Goal: Transaction & Acquisition: Purchase product/service

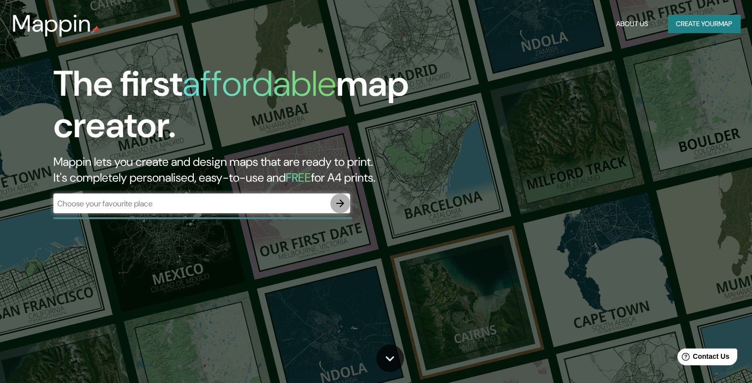
click at [340, 206] on icon "button" at bounding box center [340, 204] width 8 height 8
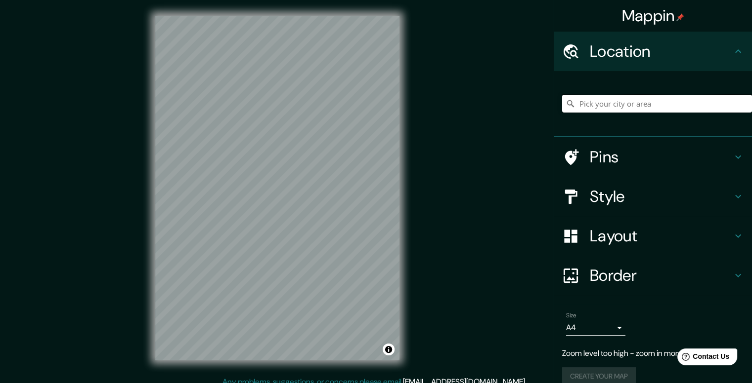
click at [636, 105] on input "Pick your city or area" at bounding box center [657, 104] width 190 height 18
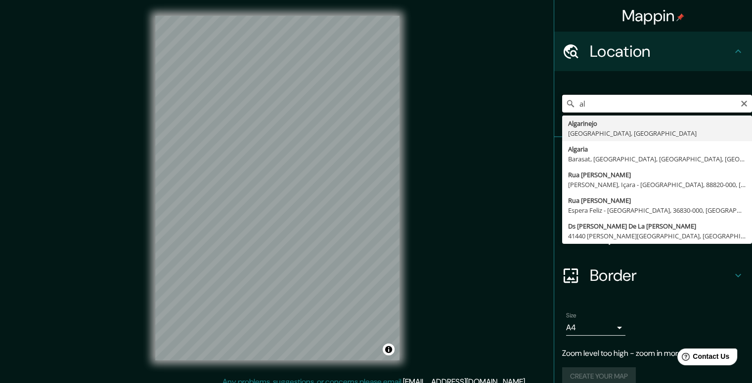
type input "a"
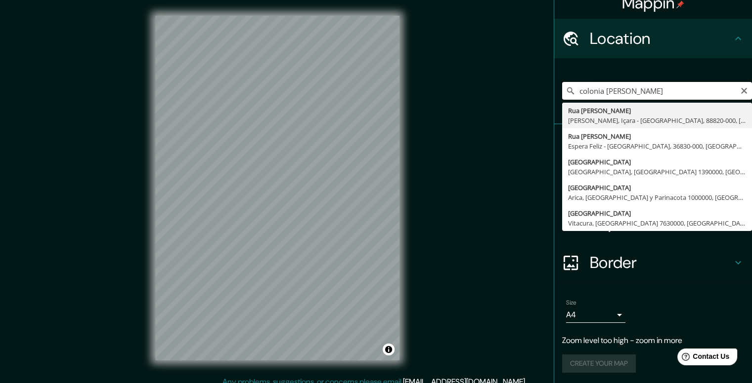
scroll to position [14, 0]
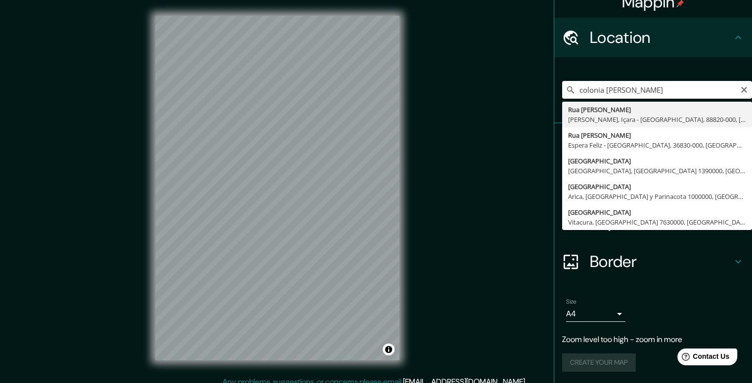
drag, startPoint x: 642, startPoint y: 88, endPoint x: 524, endPoint y: 84, distance: 118.1
click at [522, 87] on div "Mappin Location colonia algarin Rua Algarino Vicente Jardim Silvana, Içara - Sa…" at bounding box center [376, 196] width 752 height 392
type input "Ciudad de México, México"
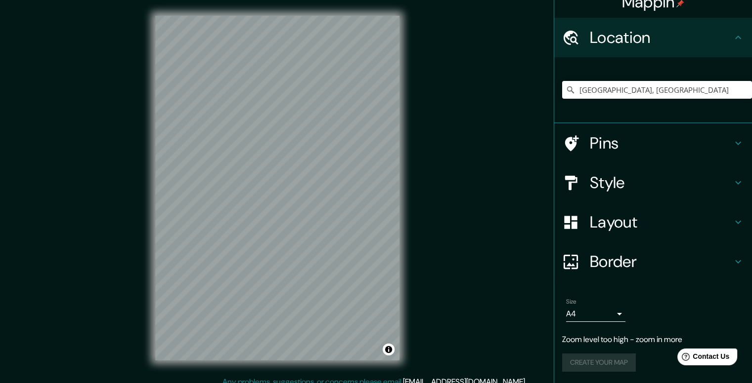
scroll to position [0, 0]
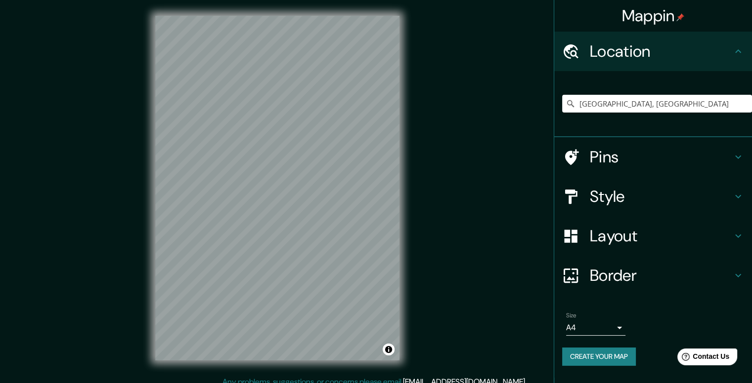
click at [735, 240] on icon at bounding box center [738, 236] width 12 height 12
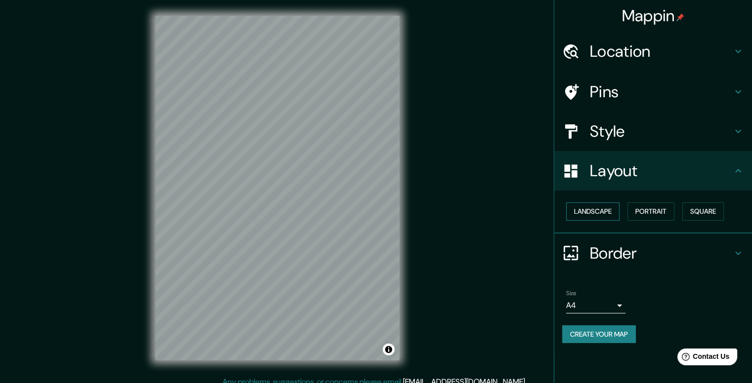
click at [595, 211] on button "Landscape" at bounding box center [592, 212] width 53 height 18
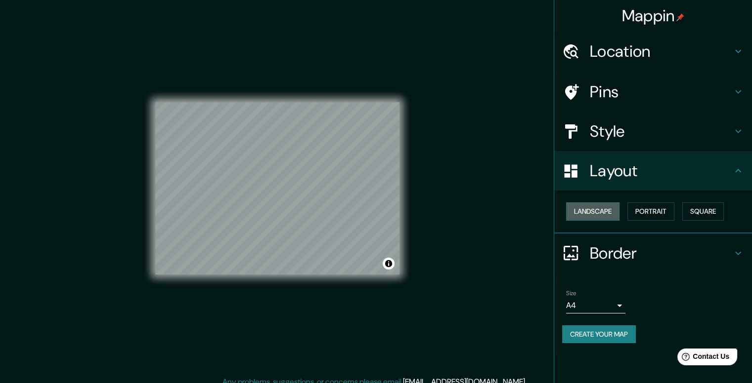
click at [595, 211] on button "Landscape" at bounding box center [592, 212] width 53 height 18
click at [647, 208] on button "Portrait" at bounding box center [650, 212] width 47 height 18
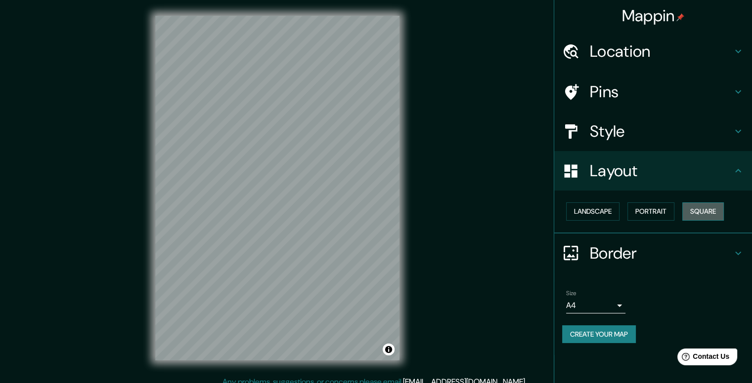
click at [711, 210] on button "Square" at bounding box center [703, 212] width 42 height 18
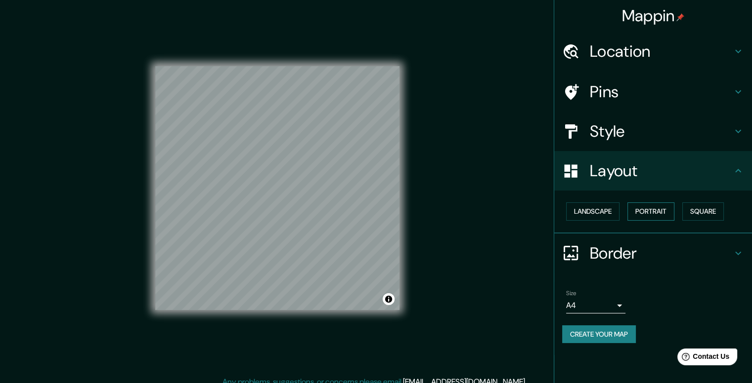
click at [658, 212] on button "Portrait" at bounding box center [650, 212] width 47 height 18
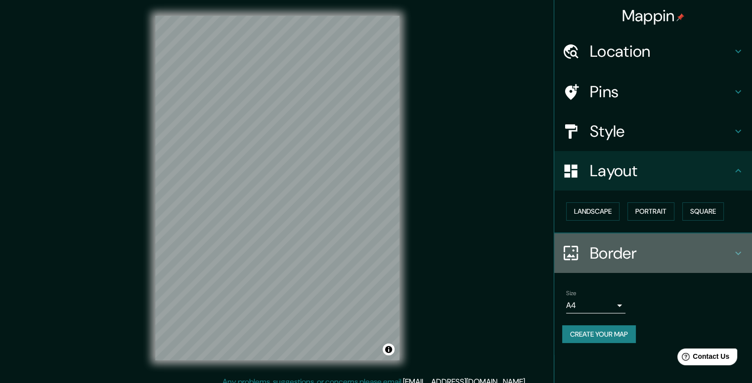
click at [735, 253] on icon at bounding box center [738, 254] width 12 height 12
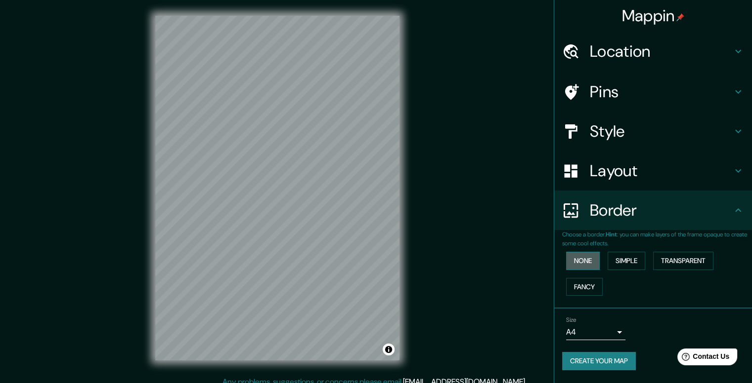
click at [581, 260] on button "None" at bounding box center [583, 261] width 34 height 18
click at [629, 262] on button "Simple" at bounding box center [626, 261] width 38 height 18
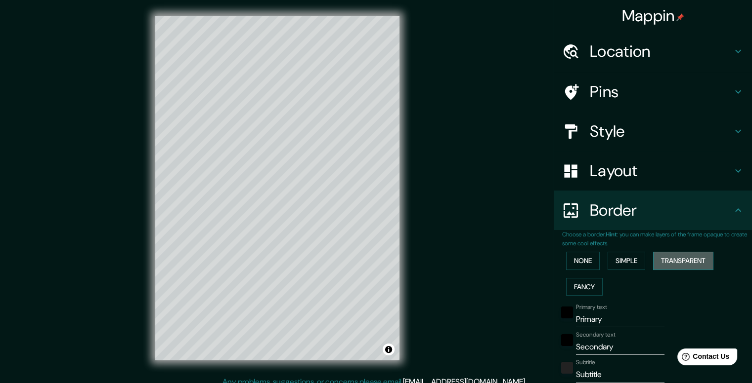
click at [671, 262] on button "Transparent" at bounding box center [683, 261] width 60 height 18
click at [583, 287] on button "Fancy" at bounding box center [584, 287] width 37 height 18
click at [686, 262] on button "Transparent" at bounding box center [683, 261] width 60 height 18
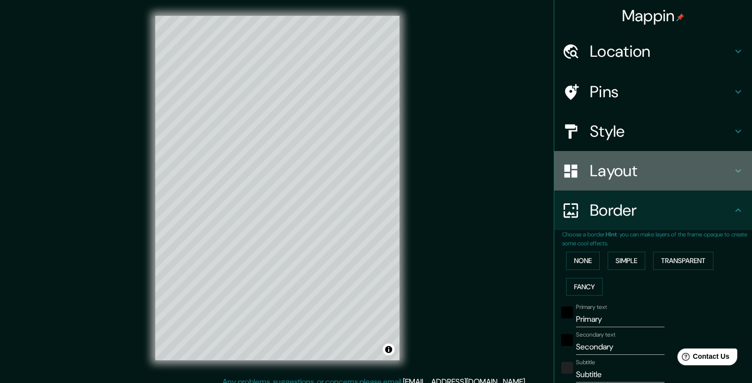
click at [680, 176] on h4 "Layout" at bounding box center [660, 171] width 142 height 20
type input "237"
type input "40"
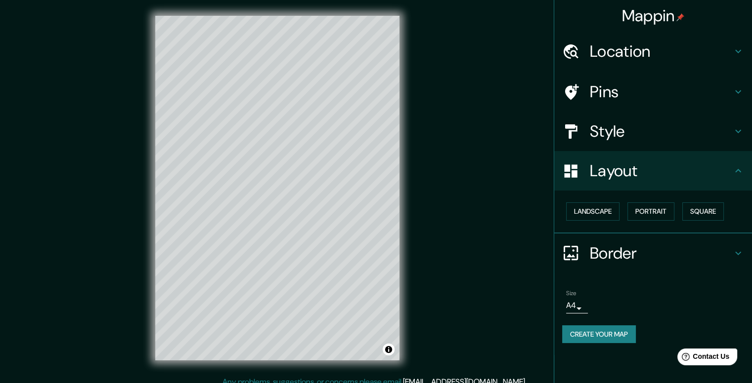
click at [667, 137] on h4 "Style" at bounding box center [660, 132] width 142 height 20
type input "237"
type input "40"
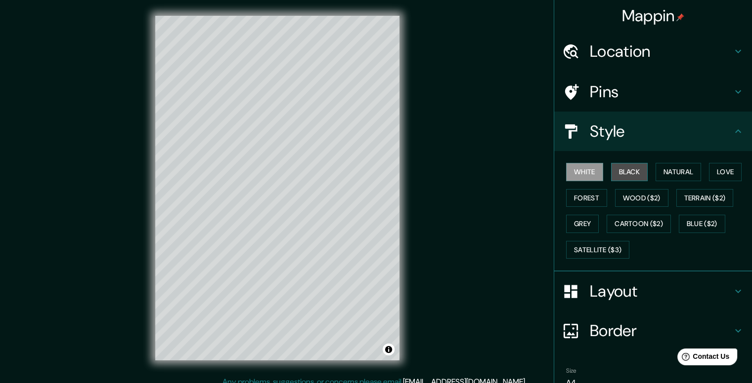
click at [631, 172] on button "Black" at bounding box center [629, 172] width 37 height 18
click at [672, 171] on button "Natural" at bounding box center [677, 172] width 45 height 18
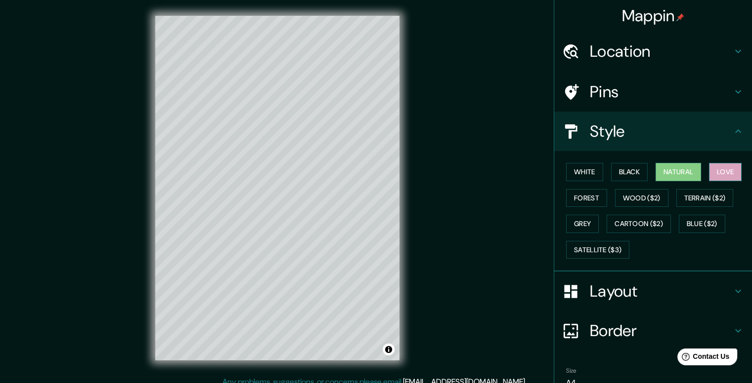
click at [720, 172] on button "Love" at bounding box center [725, 172] width 33 height 18
click at [587, 195] on button "Forest" at bounding box center [586, 198] width 41 height 18
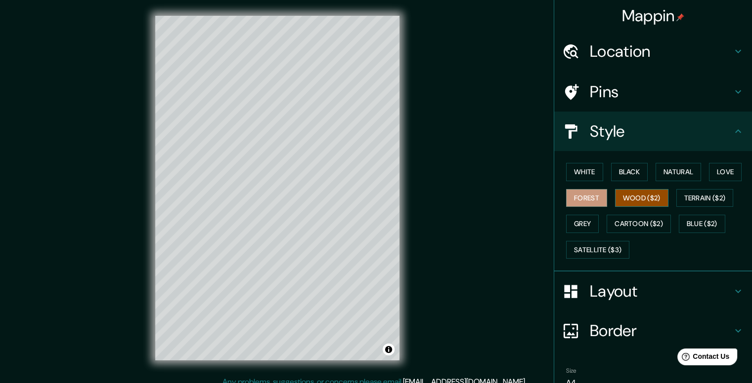
click at [625, 195] on button "Wood ($2)" at bounding box center [641, 198] width 53 height 18
click at [680, 170] on button "Natural" at bounding box center [677, 172] width 45 height 18
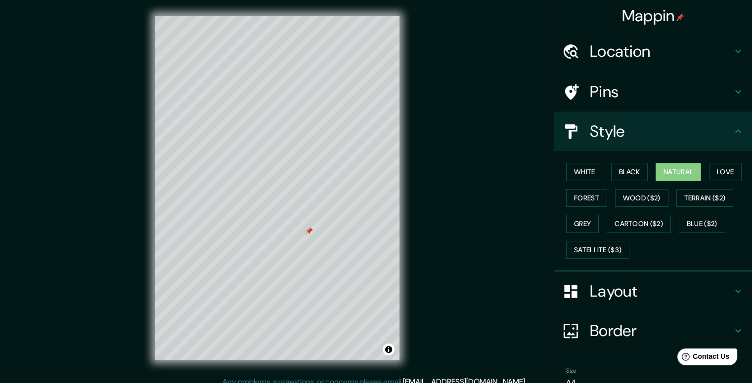
drag, startPoint x: 324, startPoint y: 315, endPoint x: 307, endPoint y: 236, distance: 80.9
click at [309, 235] on div at bounding box center [309, 231] width 8 height 8
click at [732, 93] on icon at bounding box center [738, 92] width 12 height 12
type input "237"
type input "40"
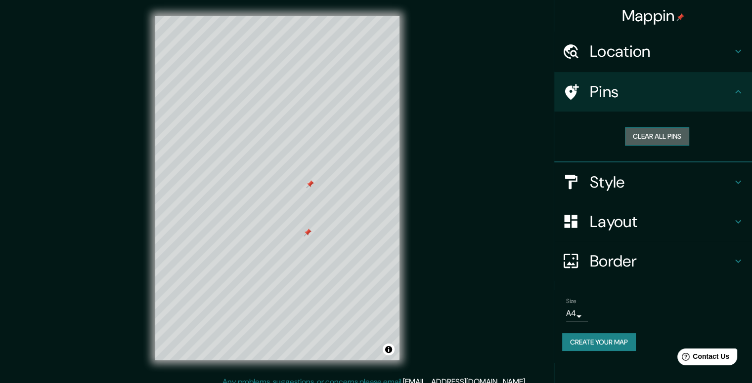
click at [661, 138] on button "Clear all pins" at bounding box center [657, 136] width 64 height 18
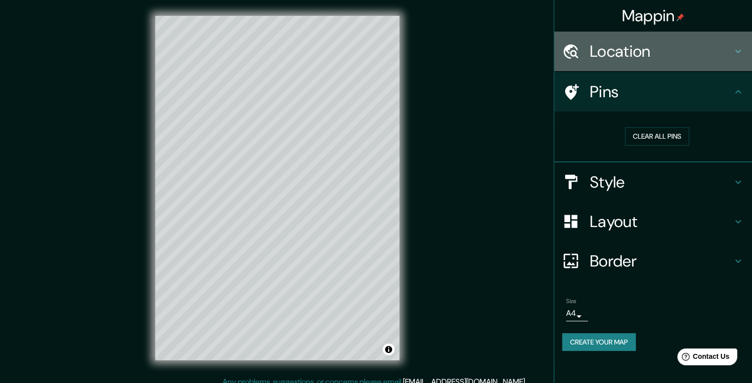
click at [729, 49] on h4 "Location" at bounding box center [660, 52] width 142 height 20
type input "237"
type input "40"
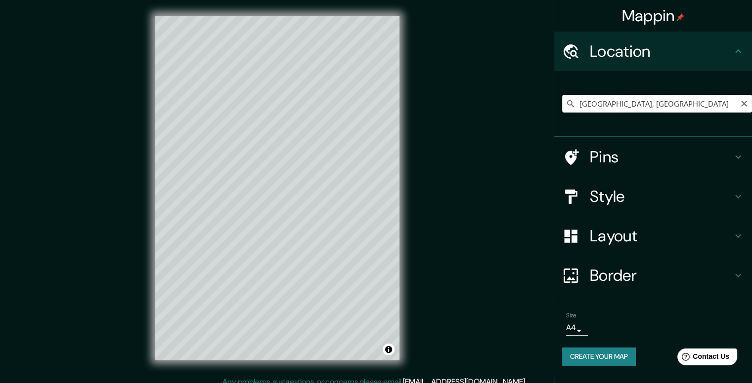
click at [644, 107] on input "Ciudad de México, México" at bounding box center [657, 104] width 190 height 18
drag, startPoint x: 697, startPoint y: 107, endPoint x: 544, endPoint y: 102, distance: 153.3
click at [544, 102] on div "Mappin Location Ciudad de México, México Pins Style Layout Border Choose a bord…" at bounding box center [376, 196] width 752 height 392
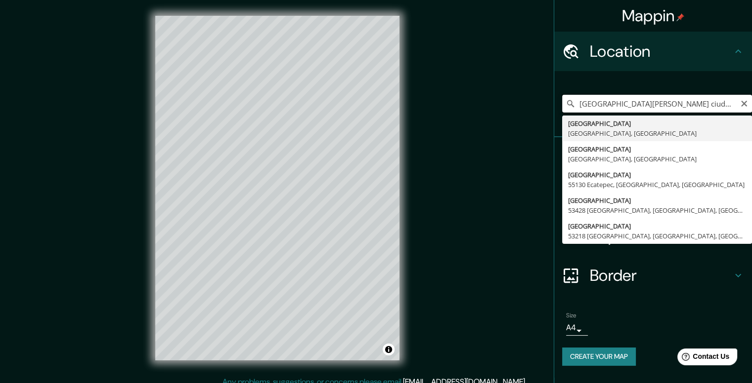
drag, startPoint x: 709, startPoint y: 105, endPoint x: 568, endPoint y: 105, distance: 141.3
click at [568, 105] on div "colonia algarin ciudad de mexico Calle Colonia 13640 Ciudad de México, México C…" at bounding box center [657, 104] width 190 height 18
type input "Calle Antonio Plaza, 09720 Ciudad de México, México"
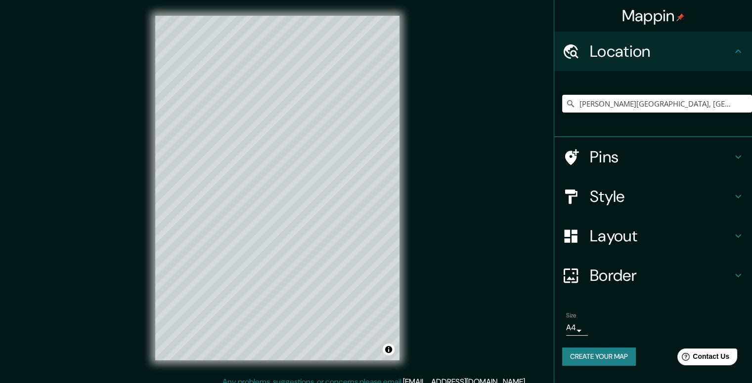
click at [634, 269] on h4 "Border" at bounding box center [660, 276] width 142 height 20
type input "237"
type input "40"
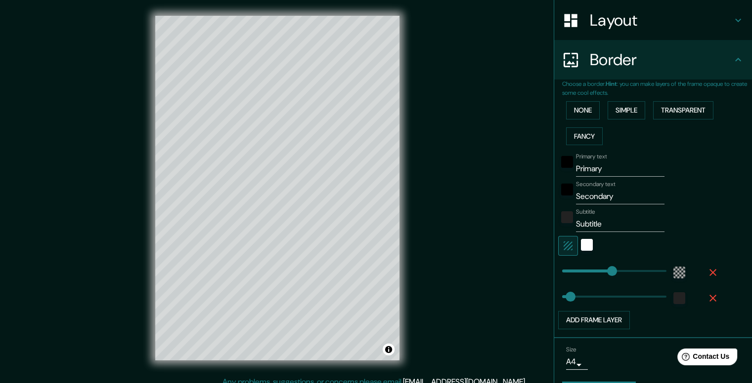
scroll to position [177, 0]
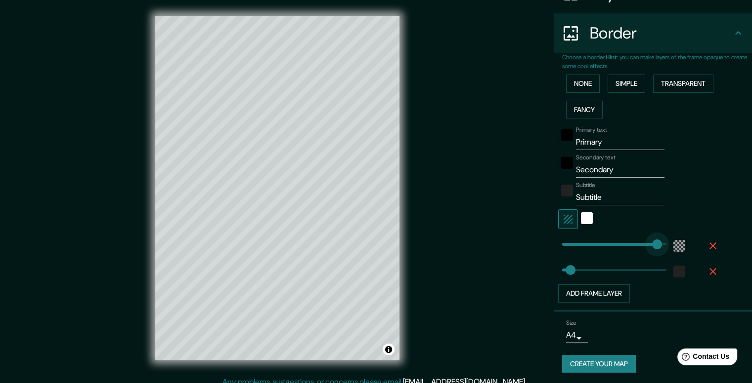
type input "465"
drag, startPoint x: 602, startPoint y: 243, endPoint x: 652, endPoint y: 241, distance: 49.9
type input "40"
type input "0"
drag, startPoint x: 652, startPoint y: 242, endPoint x: 548, endPoint y: 240, distance: 103.8
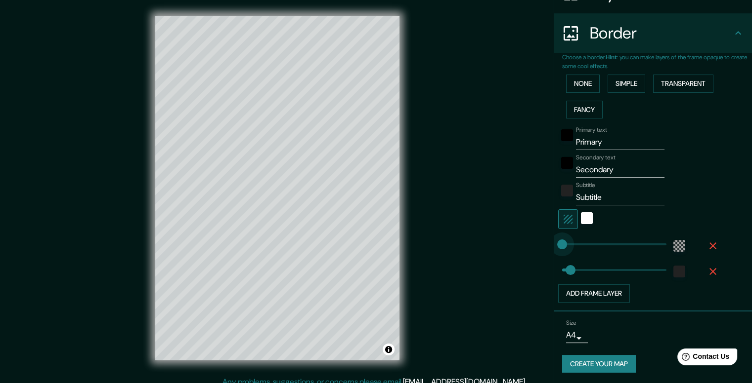
type input "40"
type input "494"
drag, startPoint x: 555, startPoint y: 244, endPoint x: 691, endPoint y: 244, distance: 135.4
type input "40"
type input "257"
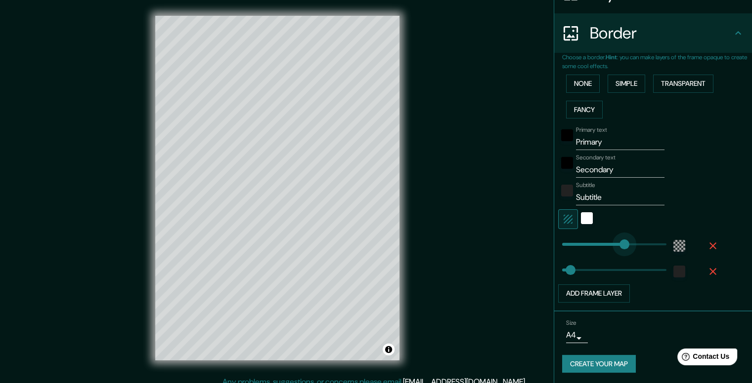
drag, startPoint x: 657, startPoint y: 242, endPoint x: 608, endPoint y: 242, distance: 48.4
type input "400"
drag, startPoint x: 567, startPoint y: 269, endPoint x: 638, endPoint y: 269, distance: 71.6
type input "0"
drag, startPoint x: 567, startPoint y: 267, endPoint x: 553, endPoint y: 267, distance: 13.8
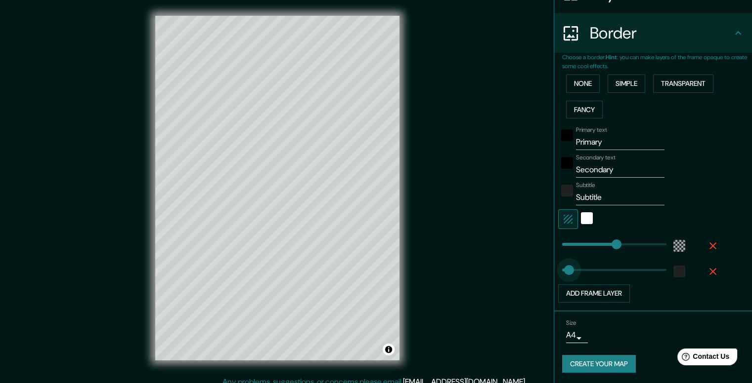
type input "362"
drag, startPoint x: 561, startPoint y: 270, endPoint x: 631, endPoint y: 269, distance: 69.2
type input "252"
drag, startPoint x: 627, startPoint y: 267, endPoint x: 607, endPoint y: 267, distance: 19.3
type input "191"
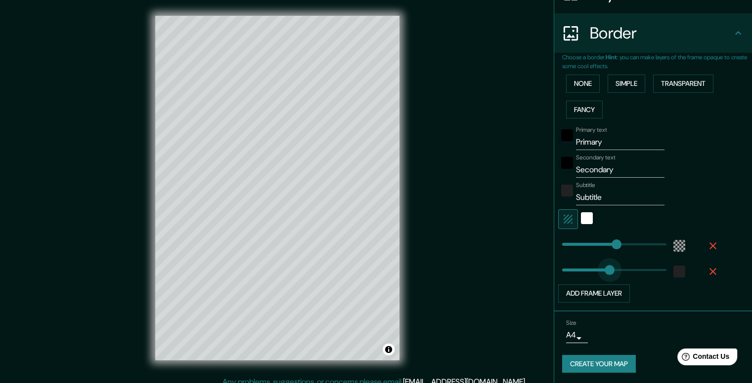
drag, startPoint x: 607, startPoint y: 267, endPoint x: 594, endPoint y: 268, distance: 12.9
type input "165"
drag, startPoint x: 596, startPoint y: 268, endPoint x: 589, endPoint y: 269, distance: 7.0
type input "85"
drag, startPoint x: 589, startPoint y: 269, endPoint x: 572, endPoint y: 271, distance: 17.0
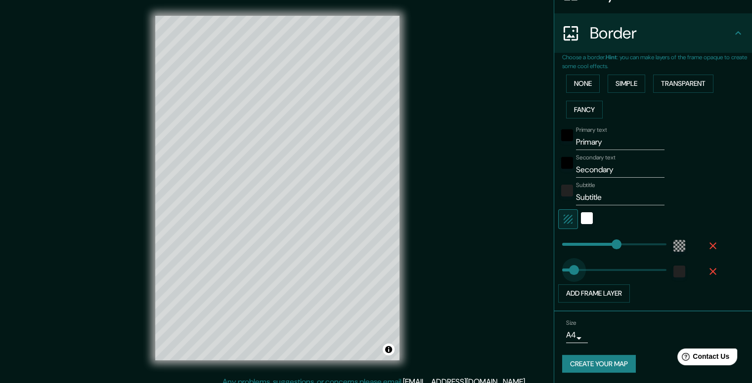
type input "53"
type input "17"
drag, startPoint x: 564, startPoint y: 270, endPoint x: 558, endPoint y: 270, distance: 5.9
type input "43"
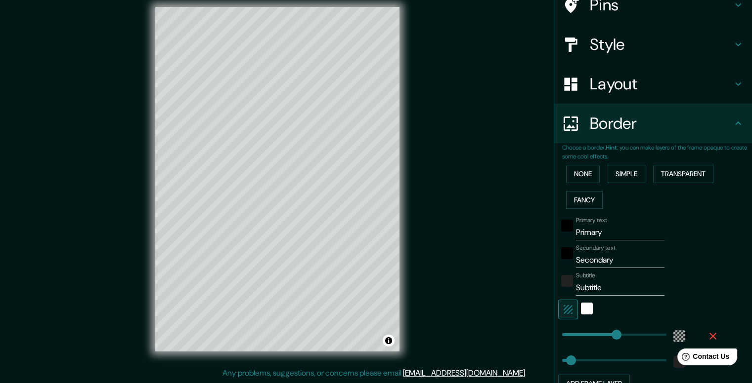
scroll to position [79, 0]
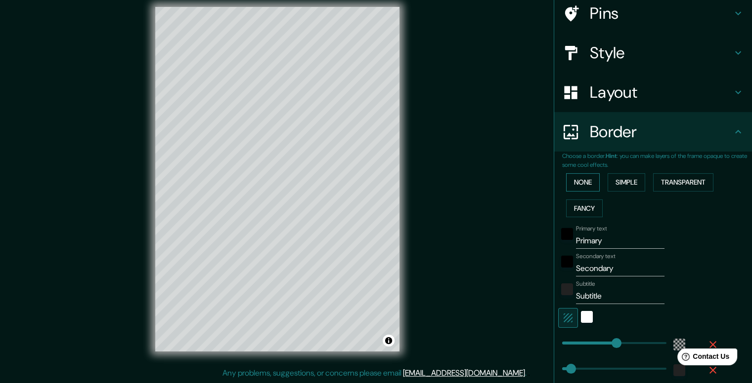
click at [583, 181] on button "None" at bounding box center [583, 182] width 34 height 18
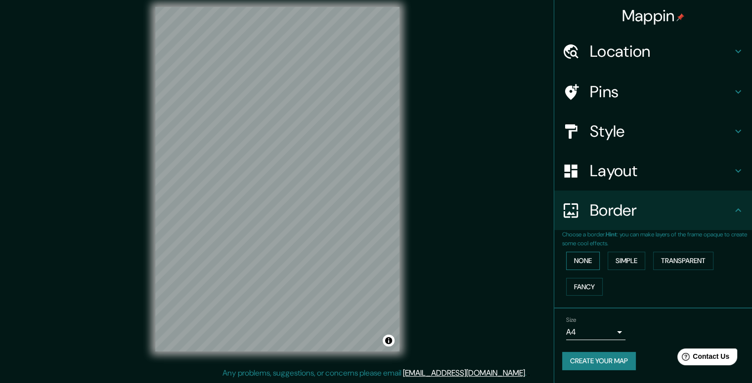
scroll to position [0, 0]
click at [586, 257] on button "None" at bounding box center [583, 261] width 34 height 18
click at [628, 259] on button "Simple" at bounding box center [626, 261] width 38 height 18
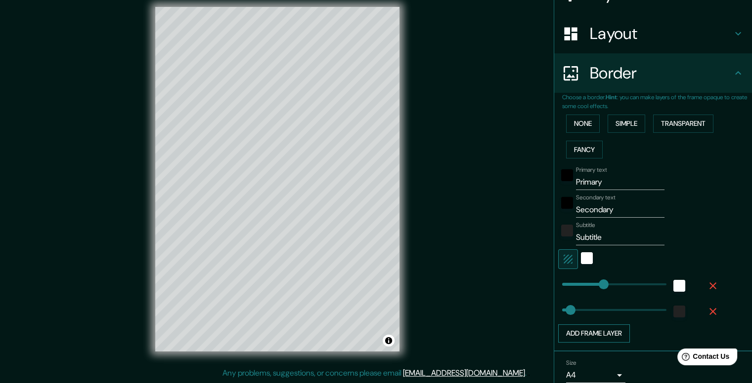
scroll to position [177, 0]
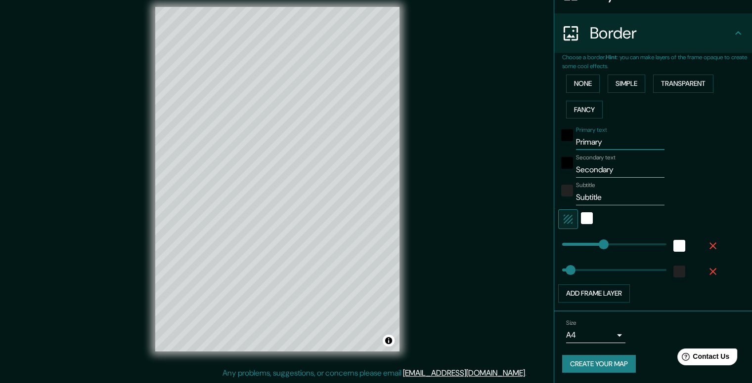
drag, startPoint x: 604, startPoint y: 143, endPoint x: 559, endPoint y: 147, distance: 45.1
click at [559, 147] on div "Primary text Primary" at bounding box center [639, 138] width 162 height 24
type input "m"
type input "198"
type input "40"
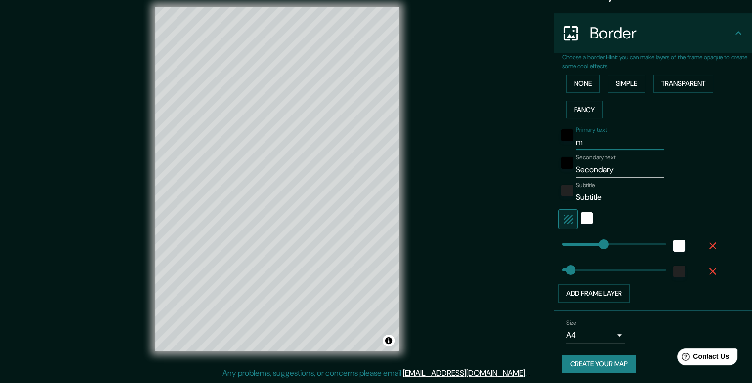
type input "me"
type input "198"
type input "40"
type input "mex"
type input "198"
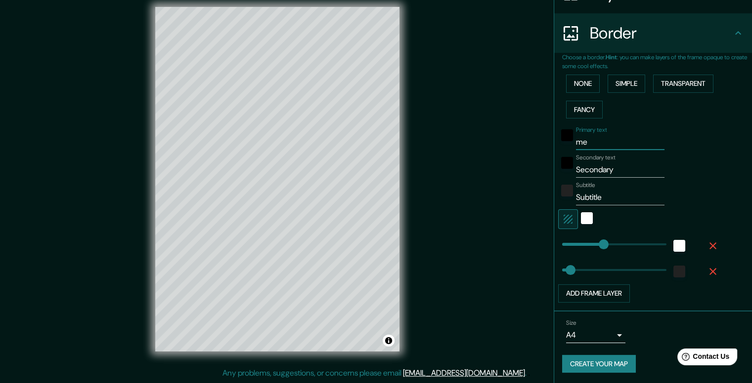
type input "40"
type input "mexi"
type input "198"
type input "40"
type input "mex"
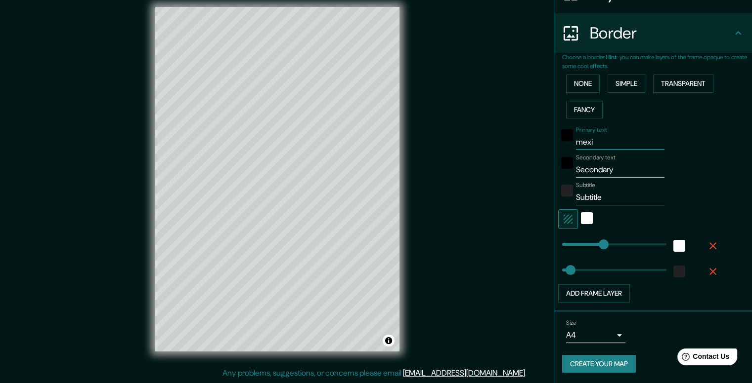
type input "198"
type input "40"
type input "me"
type input "198"
type input "40"
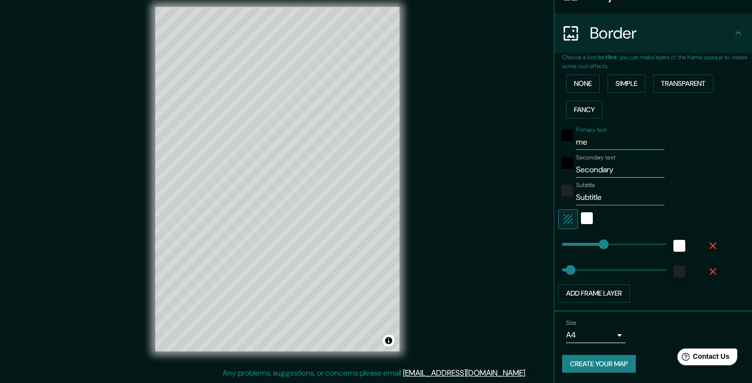
type input "m"
type input "198"
type input "40"
type input "198"
type input "40"
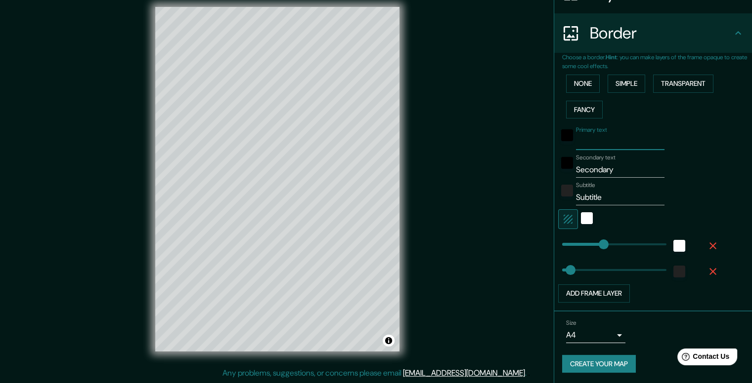
type input "a"
type input "198"
type input "40"
type input "al"
type input "198"
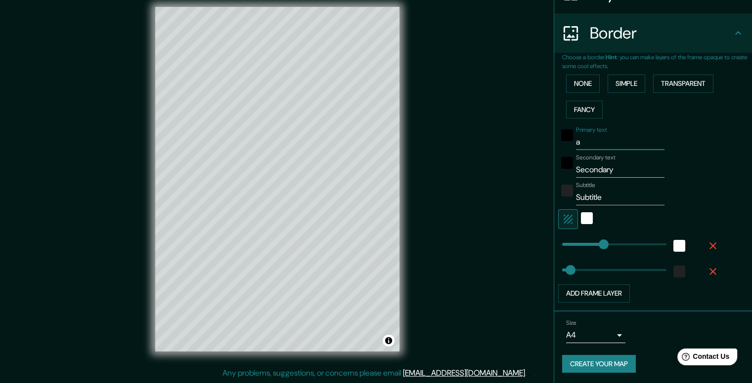
type input "40"
type input "alg"
type input "198"
type input "40"
type input "alga"
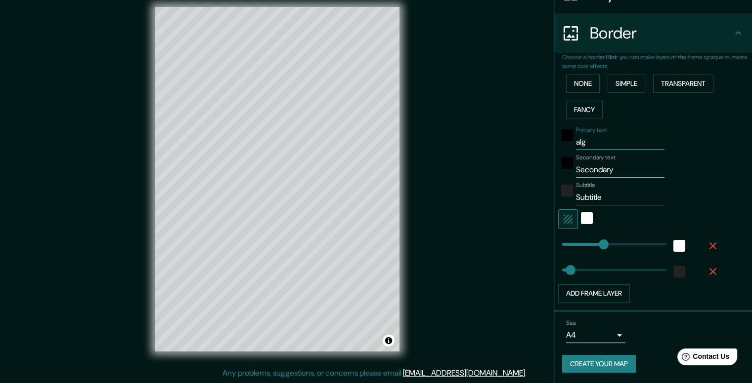
type input "198"
type input "40"
type input "algar"
type input "198"
type input "40"
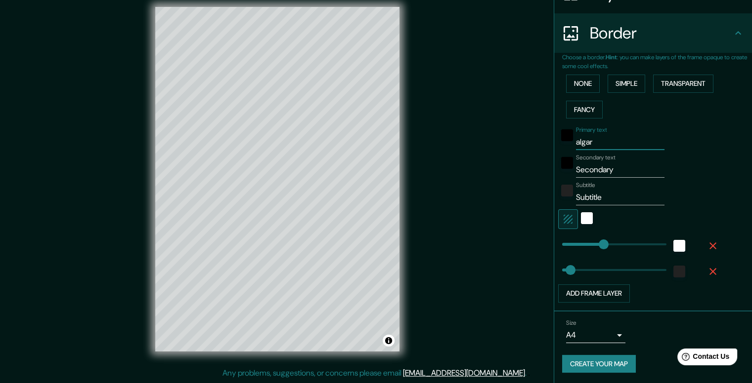
type input "algari"
type input "198"
type input "40"
type input "algarin"
type input "198"
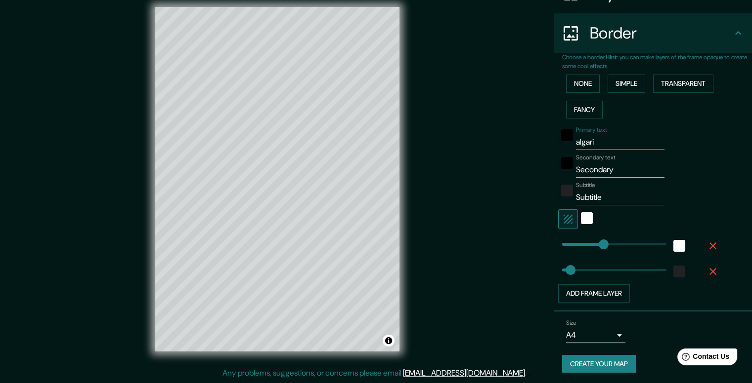
type input "40"
type input "algarin"
drag, startPoint x: 616, startPoint y: 169, endPoint x: 546, endPoint y: 165, distance: 69.8
click at [542, 170] on div "Mappin Location Calle Antonio Plaza, 09720 Ciudad de México, México Pins Style …" at bounding box center [376, 187] width 752 height 392
type input "c"
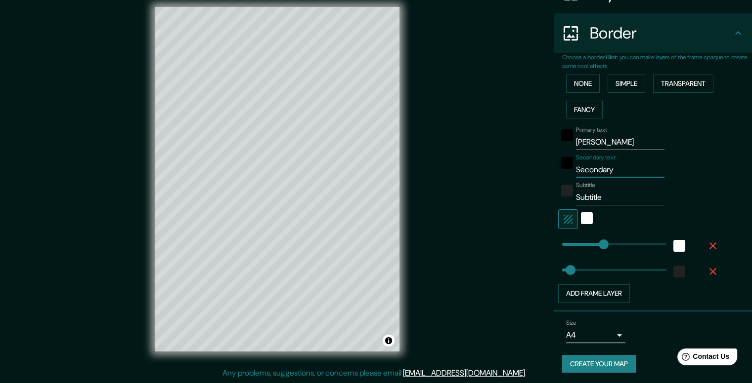
type input "198"
type input "40"
type input "cu"
type input "198"
type input "40"
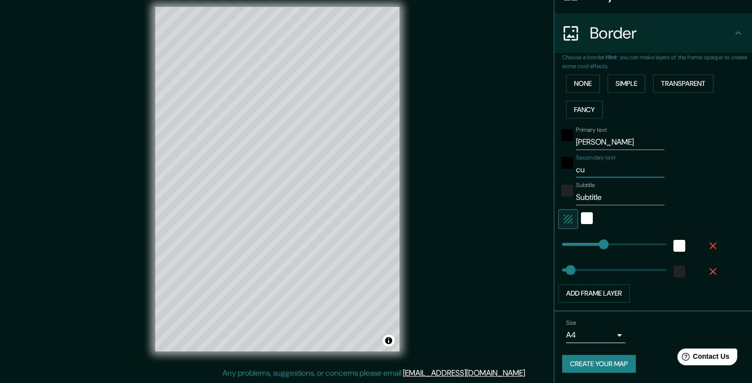
type input "cua"
type input "198"
type input "40"
type input "cuau"
type input "198"
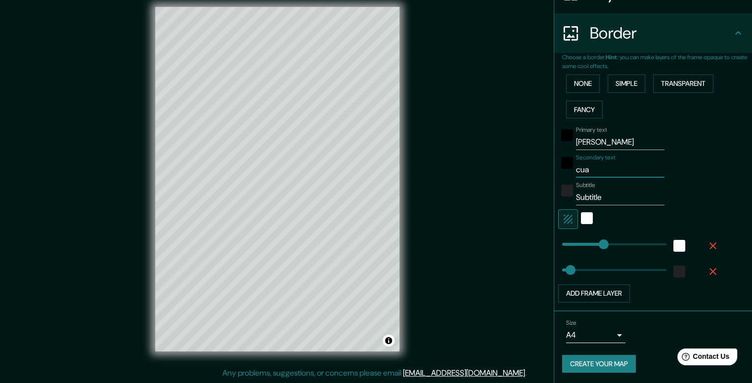
type input "40"
type input "cuaut"
type input "198"
type input "40"
type input "cuaute"
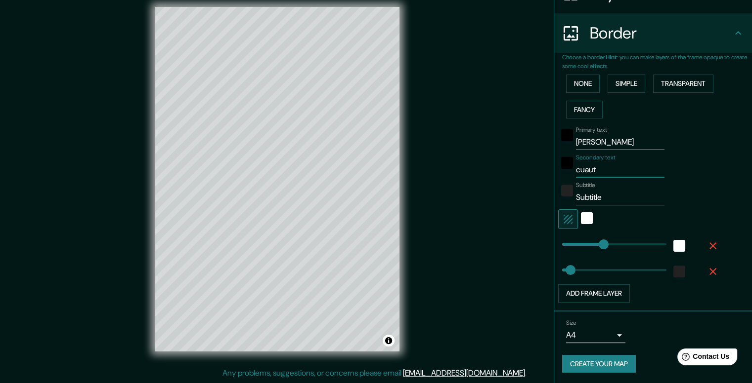
type input "198"
type input "40"
type input "cuautem"
type input "198"
type input "40"
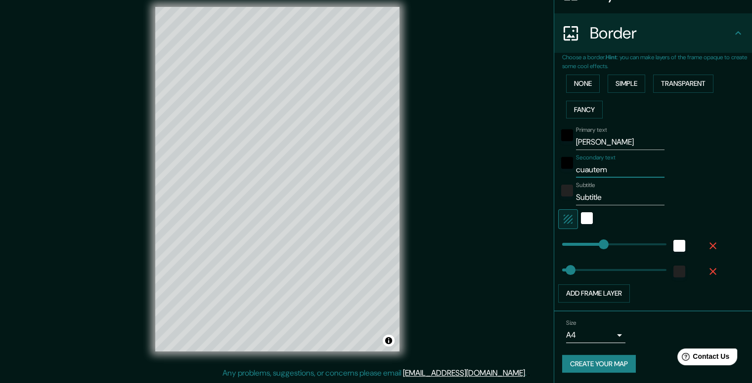
type input "cuautemo"
type input "198"
type input "40"
type input "cuautemoc"
type input "198"
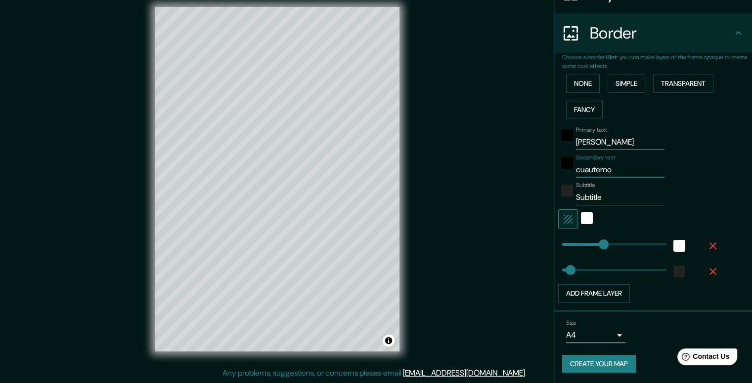
type input "40"
type input "cuautemoch"
type input "198"
type input "40"
type input "cuautemoch"
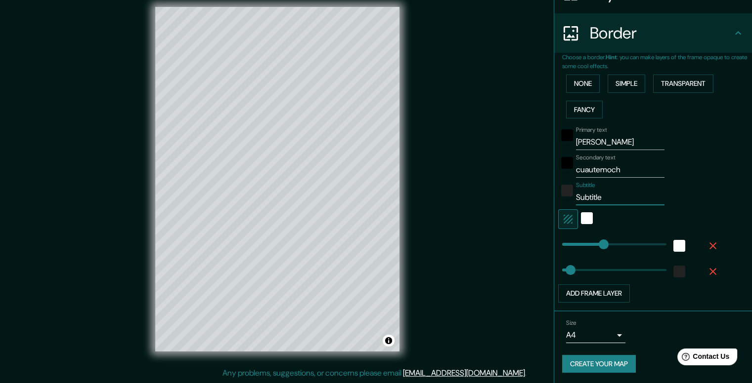
drag, startPoint x: 600, startPoint y: 196, endPoint x: 546, endPoint y: 189, distance: 54.3
click at [542, 194] on div "Mappin Location Calle Antonio Plaza, 09720 Ciudad de México, México Pins Style …" at bounding box center [376, 187] width 752 height 392
type input "m"
type input "198"
type input "40"
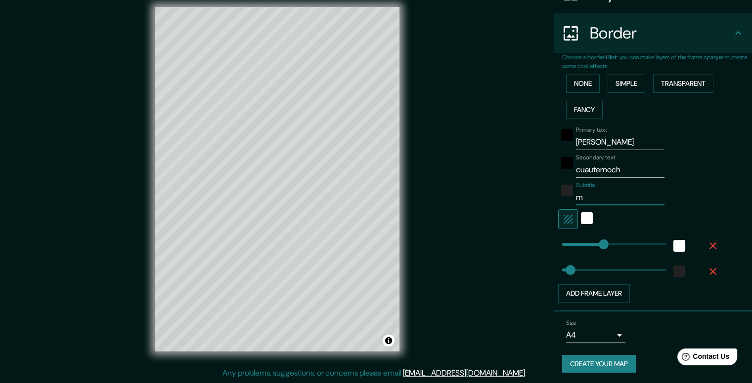
type input "me"
type input "198"
type input "40"
type input "mex"
type input "198"
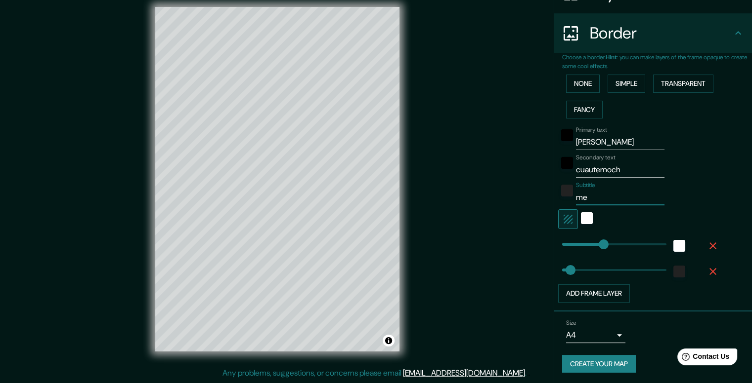
type input "40"
type input "mexi"
type input "198"
type input "40"
type input "mexic"
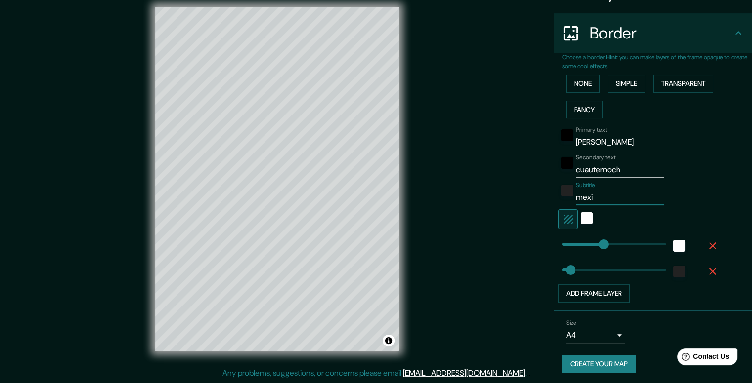
type input "198"
type input "40"
type input "mexico"
type input "198"
type input "40"
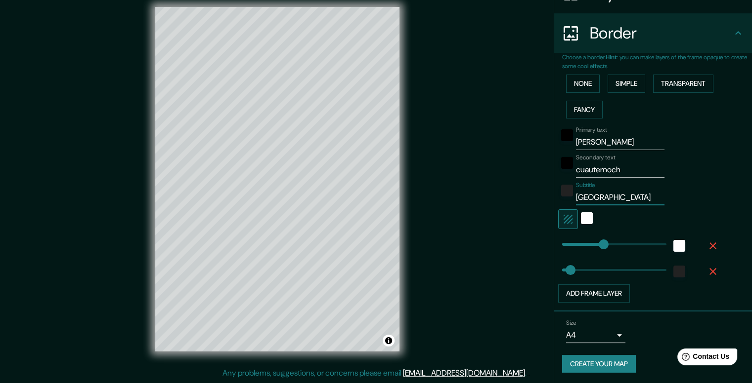
type input "mexic"
type input "198"
type input "40"
type input "mexi"
type input "198"
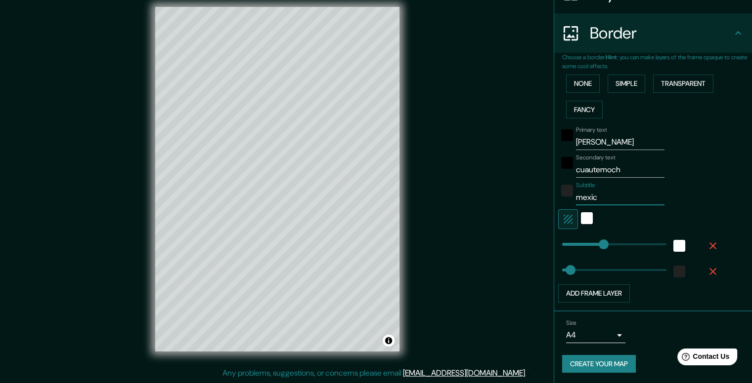
type input "40"
type input "mex"
type input "198"
type input "40"
type input "me"
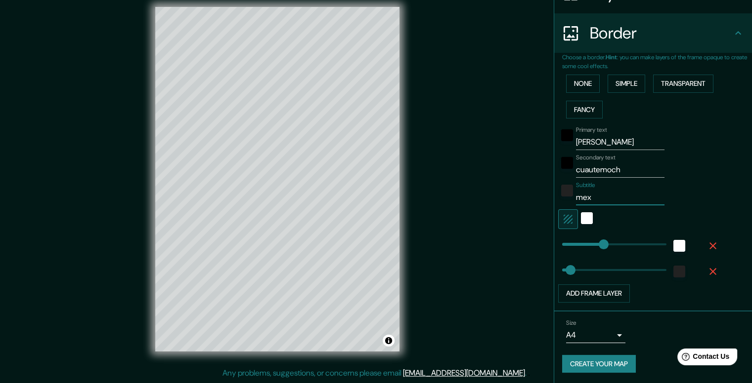
type input "198"
type input "40"
type input "m"
type input "198"
type input "40"
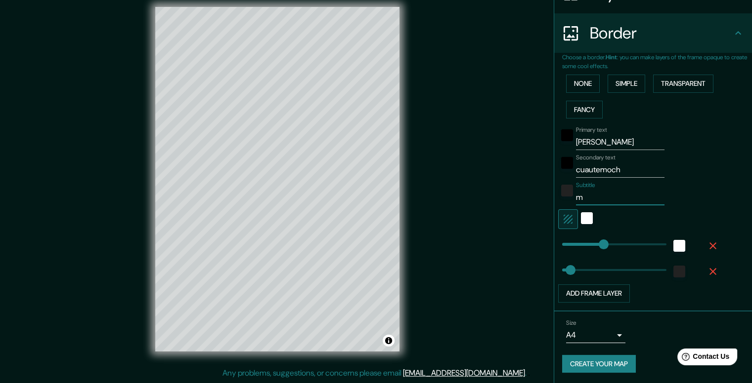
type input "198"
type input "40"
type input "M"
type input "198"
type input "40"
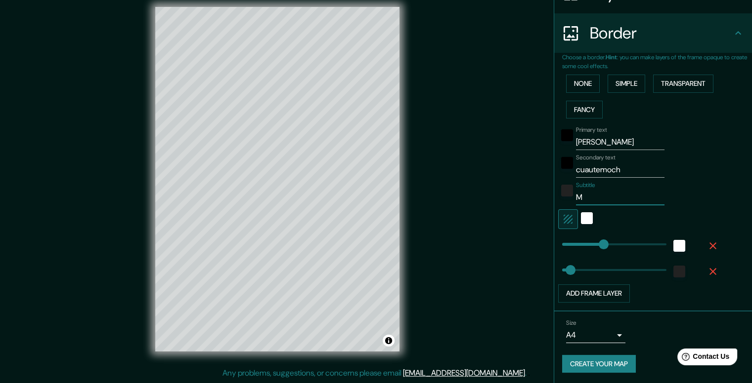
type input "ME"
type input "198"
type input "40"
type input "MEX"
type input "198"
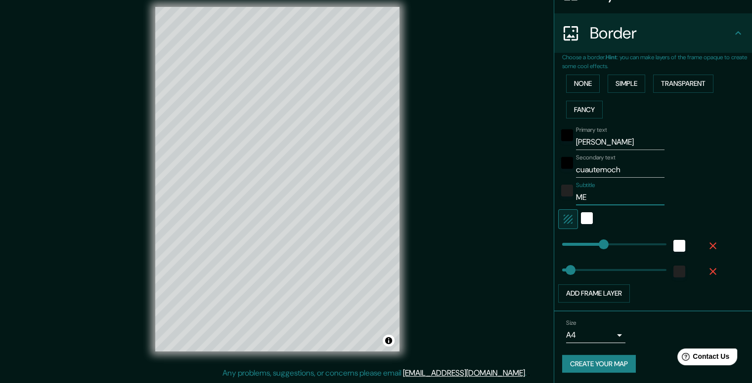
type input "40"
type input "MEXI"
type input "198"
type input "40"
type input "MEXIC"
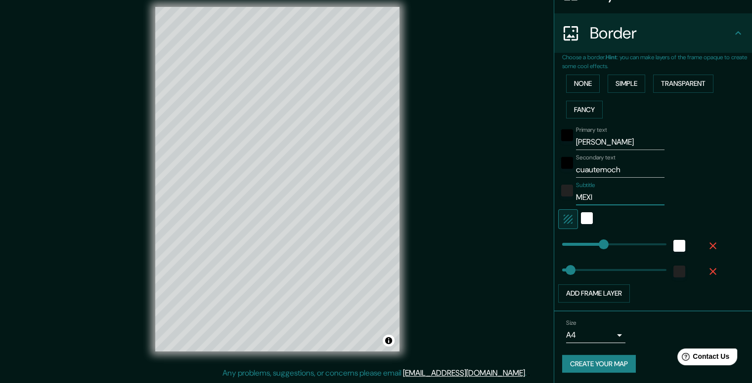
type input "198"
type input "40"
type input "MEXICO"
type input "198"
type input "40"
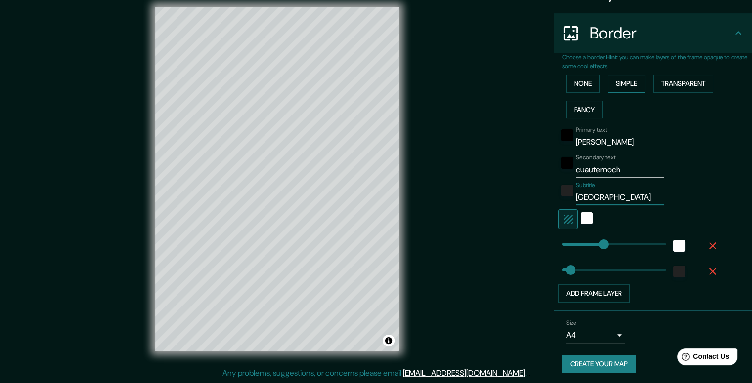
type input "MEXICO"
click at [615, 85] on button "Simple" at bounding box center [626, 84] width 38 height 18
type input "198"
type input "40"
click at [617, 84] on button "Simple" at bounding box center [626, 84] width 38 height 18
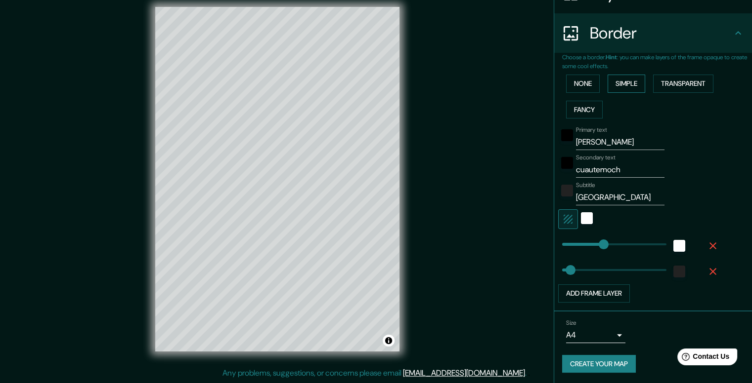
type input "198"
type input "40"
click at [580, 86] on button "None" at bounding box center [583, 84] width 34 height 18
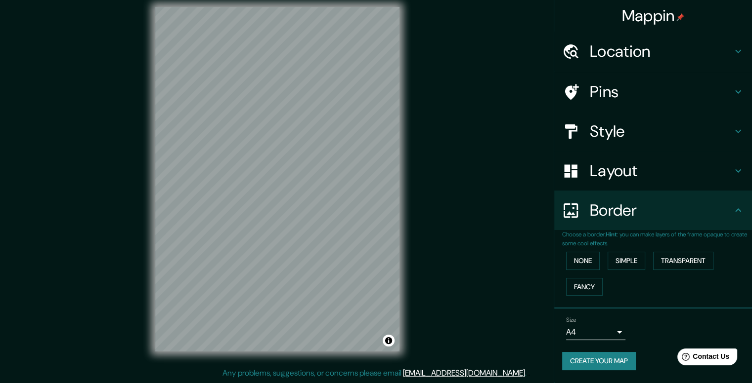
click at [661, 50] on h4 "Location" at bounding box center [660, 52] width 142 height 20
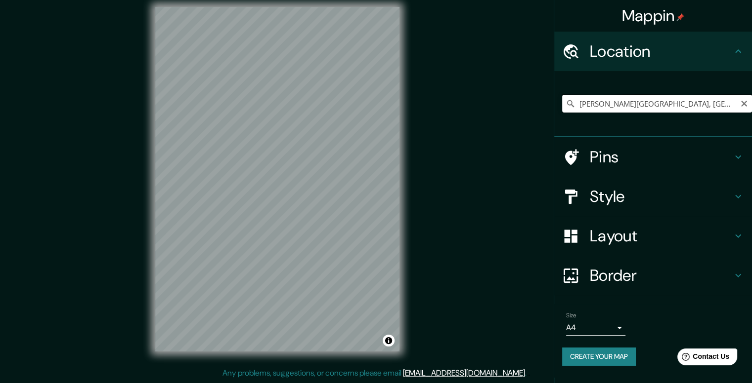
click at [714, 101] on input "Calle Antonio Plaza, 09720 Ciudad de México, México" at bounding box center [657, 104] width 190 height 18
click at [734, 105] on input "Calle Antonio Plaza, 09720 Ciudad de México, México" at bounding box center [657, 104] width 190 height 18
drag, startPoint x: 733, startPoint y: 103, endPoint x: 449, endPoint y: 103, distance: 284.6
click at [449, 103] on div "Mappin Location Calle Antonio Plaza, 09720 Ciudad de México, México Pins Style …" at bounding box center [376, 187] width 752 height 392
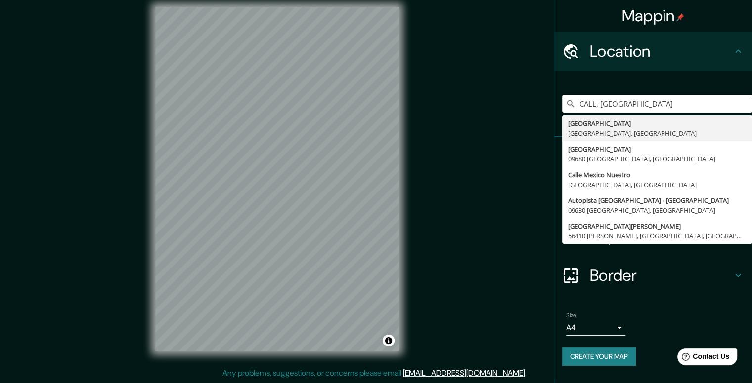
drag, startPoint x: 637, startPoint y: 101, endPoint x: 489, endPoint y: 112, distance: 148.6
click at [490, 113] on div "Mappin Location CALL, México Calle México 09500 Ciudad de México, México Calle …" at bounding box center [376, 187] width 752 height 392
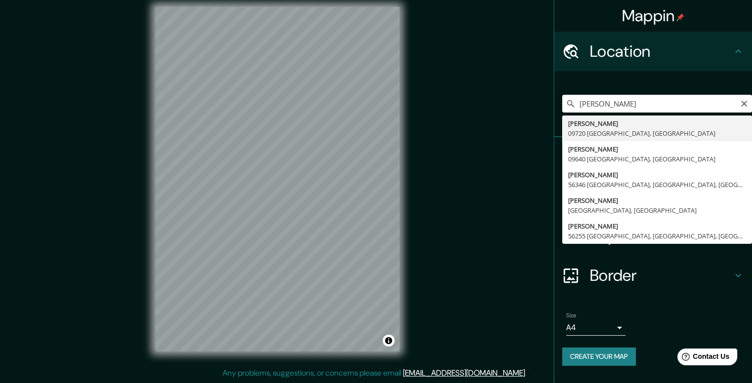
type input "Calle Antonio Plaza, 09720 Ciudad de México, México"
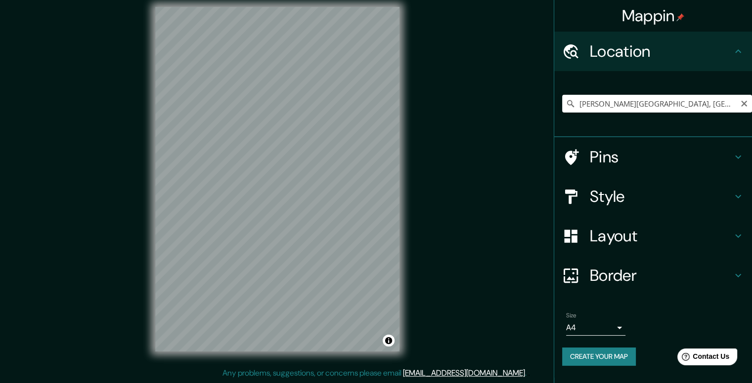
click at [713, 198] on h4 "Style" at bounding box center [660, 197] width 142 height 20
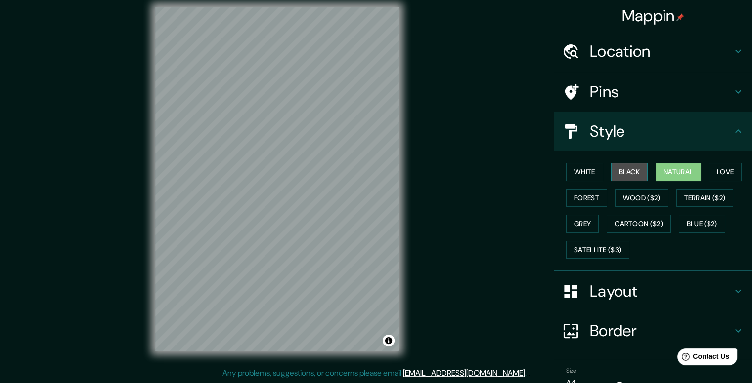
click at [631, 171] on button "Black" at bounding box center [629, 172] width 37 height 18
click at [583, 172] on button "White" at bounding box center [584, 172] width 37 height 18
click at [629, 171] on button "Black" at bounding box center [629, 172] width 37 height 18
click at [679, 169] on button "Natural" at bounding box center [677, 172] width 45 height 18
click at [722, 169] on button "Love" at bounding box center [725, 172] width 33 height 18
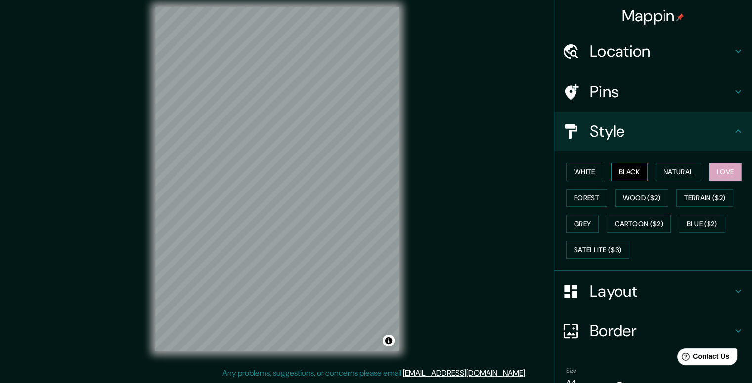
click at [627, 171] on button "Black" at bounding box center [629, 172] width 37 height 18
click at [664, 305] on div "Layout" at bounding box center [653, 292] width 198 height 40
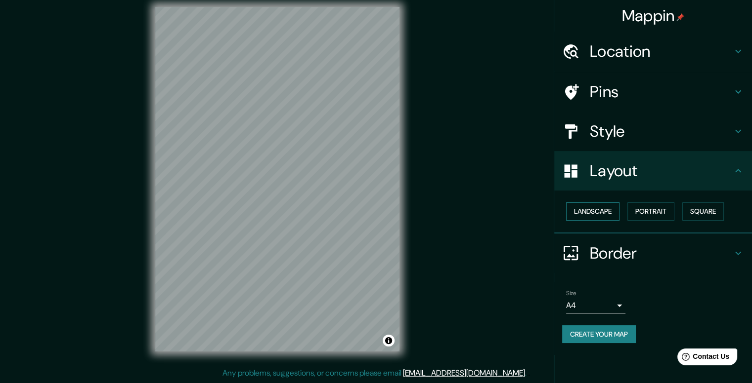
click at [604, 212] on button "Landscape" at bounding box center [592, 212] width 53 height 18
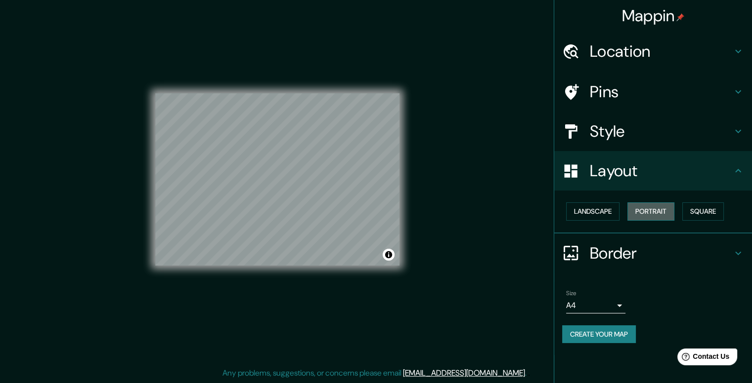
click at [637, 211] on button "Portrait" at bounding box center [650, 212] width 47 height 18
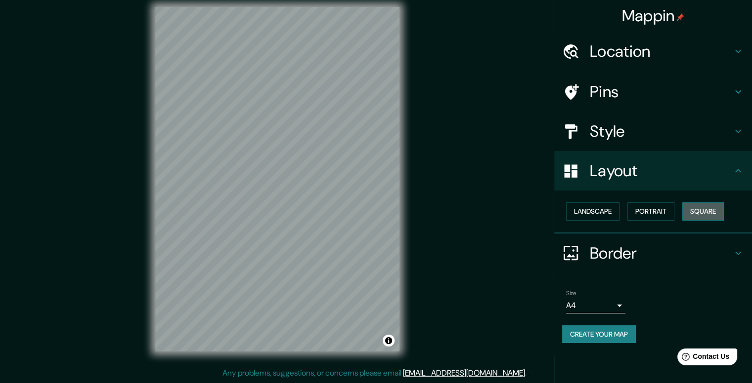
click at [701, 210] on button "Square" at bounding box center [703, 212] width 42 height 18
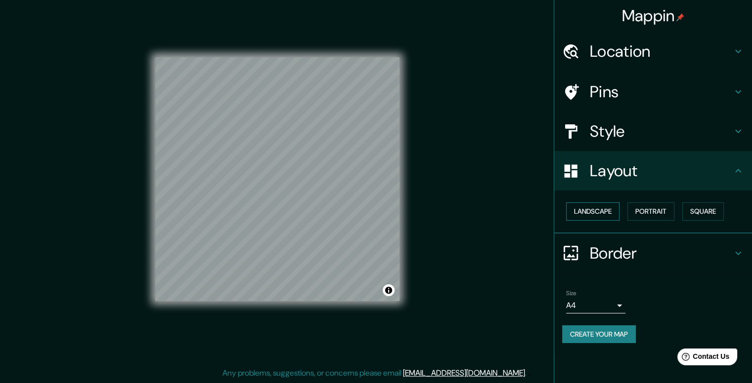
click at [593, 209] on button "Landscape" at bounding box center [592, 212] width 53 height 18
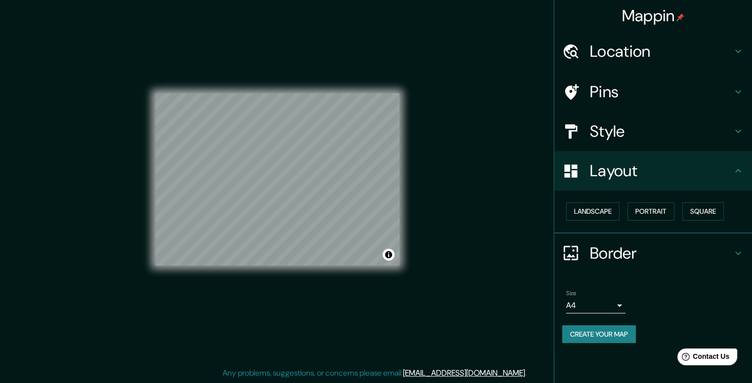
click at [717, 132] on h4 "Style" at bounding box center [660, 132] width 142 height 20
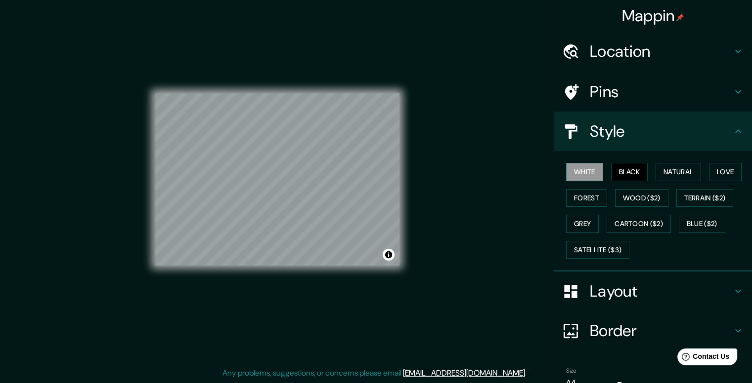
click at [578, 168] on button "White" at bounding box center [584, 172] width 37 height 18
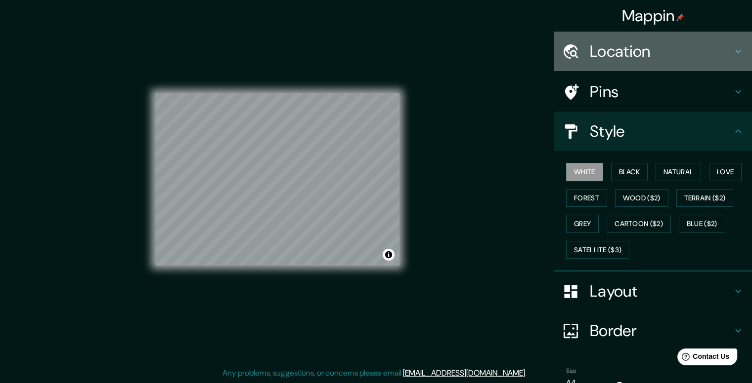
click at [635, 51] on h4 "Location" at bounding box center [660, 52] width 142 height 20
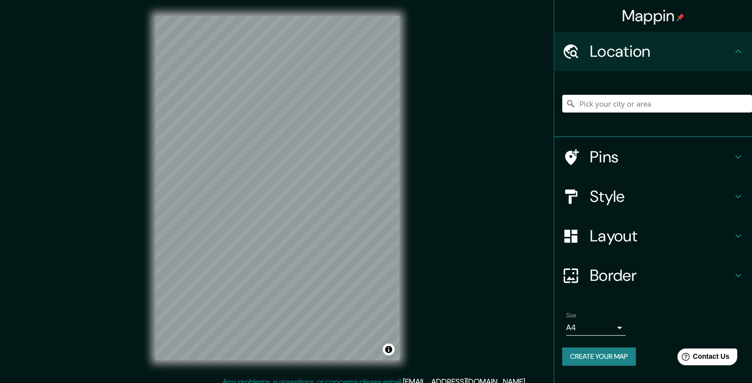
click at [660, 97] on input "Pick your city or area" at bounding box center [657, 104] width 190 height 18
click at [682, 106] on input "CALLE ANTONIO PLAZA" at bounding box center [657, 104] width 190 height 18
drag, startPoint x: 656, startPoint y: 105, endPoint x: 628, endPoint y: 103, distance: 28.7
click at [628, 103] on input "CALLE ANTONIO PLAZA" at bounding box center [657, 104] width 190 height 18
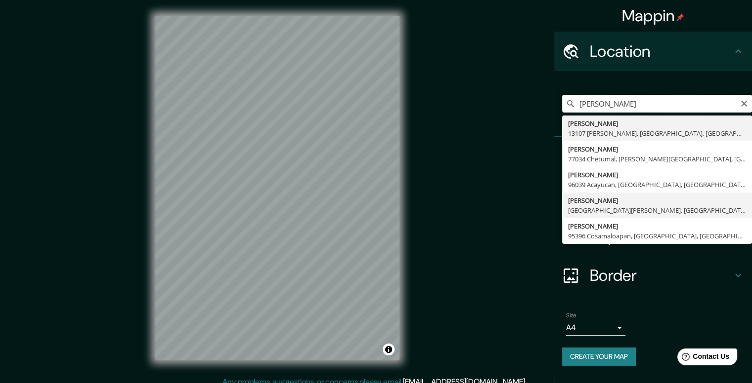
scroll to position [9, 0]
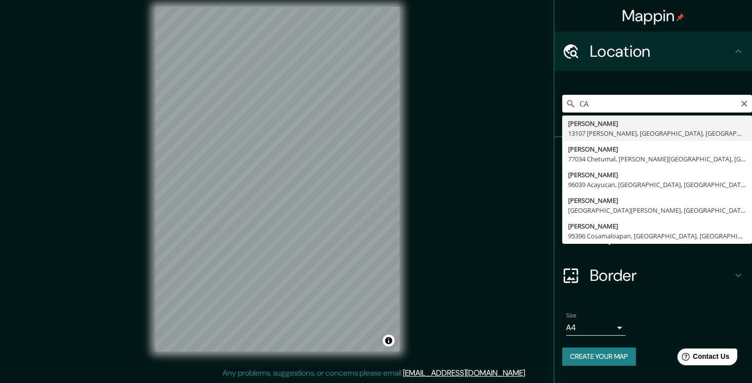
type input "C"
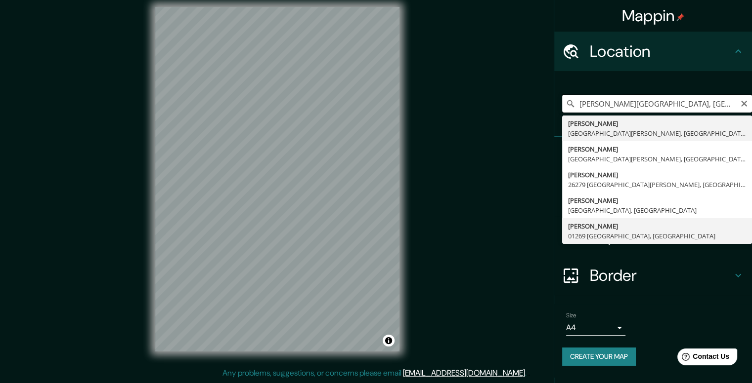
scroll to position [0, 0]
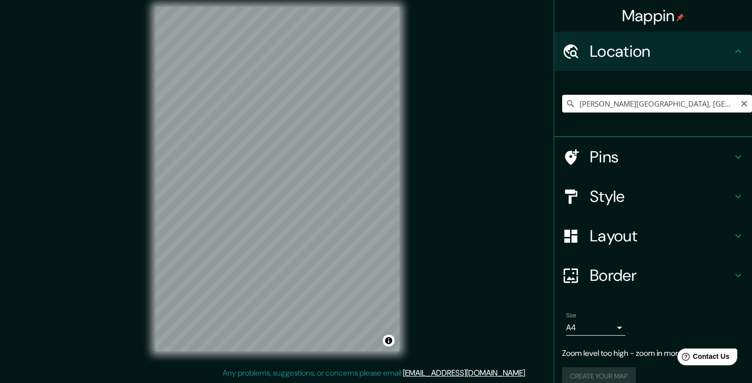
click at [700, 101] on input "Calle Antonio Plaza, 01269 Ciudad de México, México" at bounding box center [657, 104] width 190 height 18
drag, startPoint x: 729, startPoint y: 103, endPoint x: 625, endPoint y: 101, distance: 104.3
click at [625, 101] on input "Calle Antonio Plaza, 01269 Ciudad de México, México" at bounding box center [657, 104] width 190 height 18
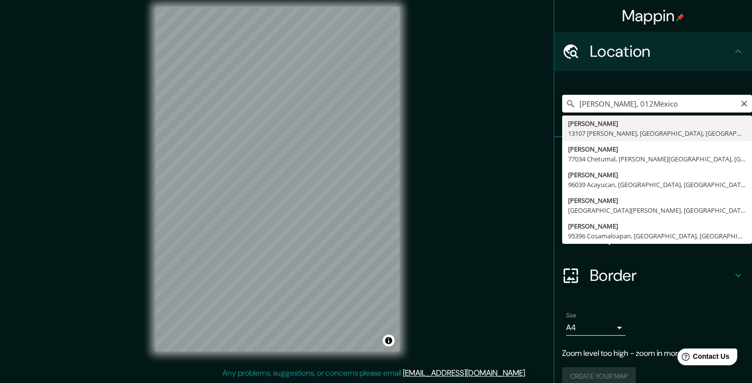
drag, startPoint x: 698, startPoint y: 105, endPoint x: 621, endPoint y: 104, distance: 76.6
click at [621, 104] on input "Calle Antonio Plaza, 012México" at bounding box center [657, 104] width 190 height 18
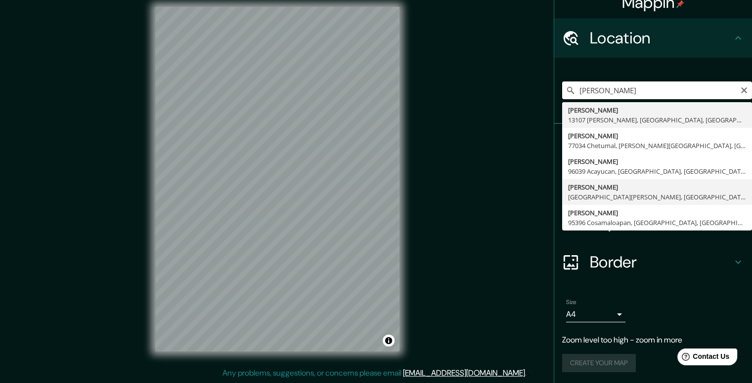
scroll to position [14, 0]
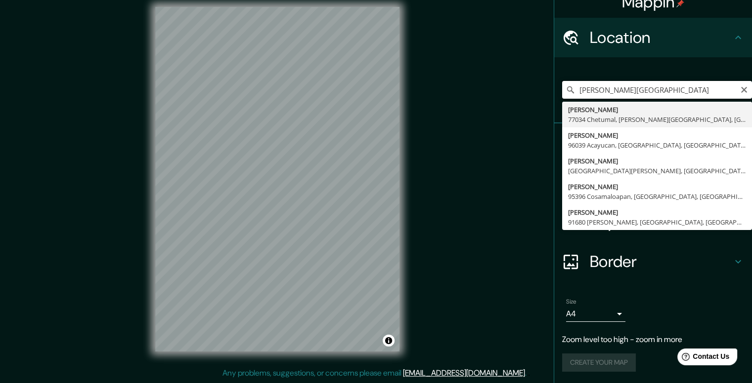
drag, startPoint x: 693, startPoint y: 90, endPoint x: 551, endPoint y: 90, distance: 141.8
click at [554, 90] on div "Calle Antonio PLAZA MEXICO Calle Antonio Plaza 77034 Chetumal, Quintana Roo, Mé…" at bounding box center [653, 90] width 198 height 66
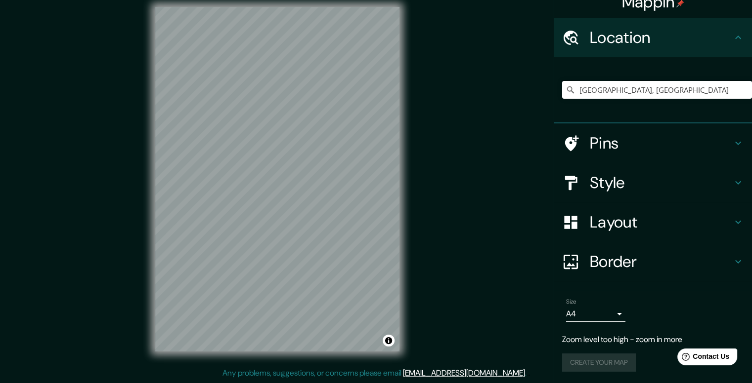
scroll to position [0, 0]
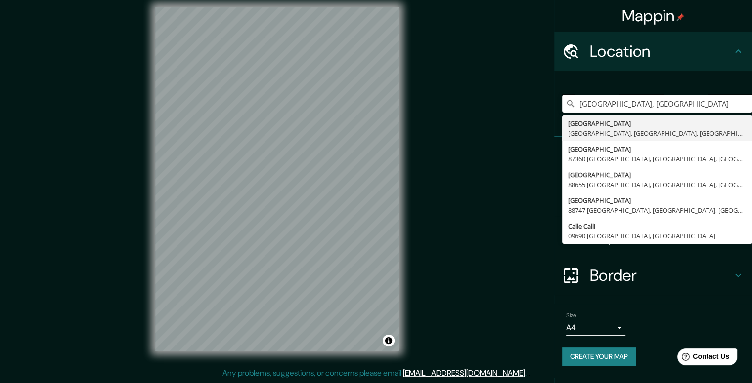
drag, startPoint x: 704, startPoint y: 105, endPoint x: 457, endPoint y: 99, distance: 247.1
click at [456, 100] on div "Mappin Location CALLE Ciudad de México, México Calle Ciudad De México 24025 Cam…" at bounding box center [376, 187] width 752 height 392
type input "Calle Antonio Plaza, 06880 Ciudad de México, México"
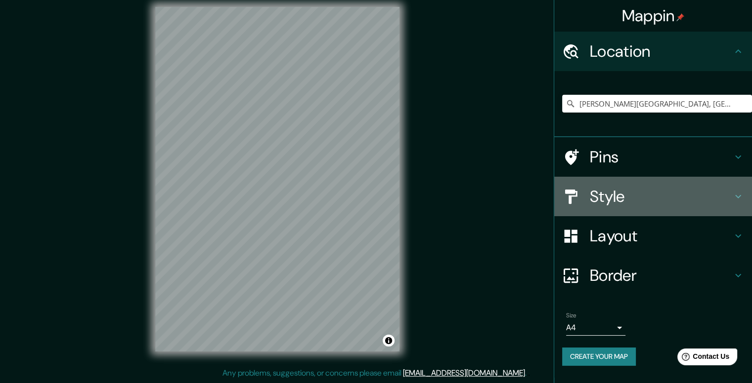
click at [682, 195] on h4 "Style" at bounding box center [660, 197] width 142 height 20
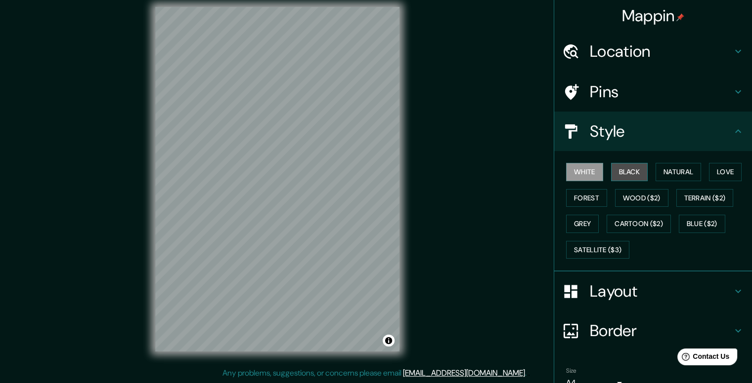
click at [617, 170] on button "Black" at bounding box center [629, 172] width 37 height 18
click at [577, 173] on button "White" at bounding box center [584, 172] width 37 height 18
click at [681, 174] on button "Natural" at bounding box center [677, 172] width 45 height 18
click at [617, 97] on h4 "Pins" at bounding box center [660, 92] width 142 height 20
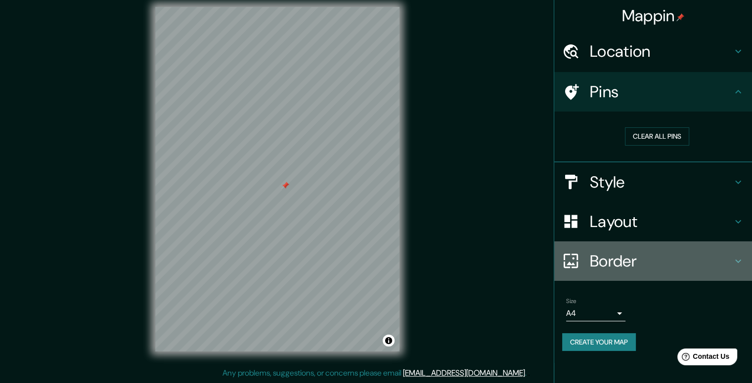
click at [736, 257] on icon at bounding box center [738, 261] width 12 height 12
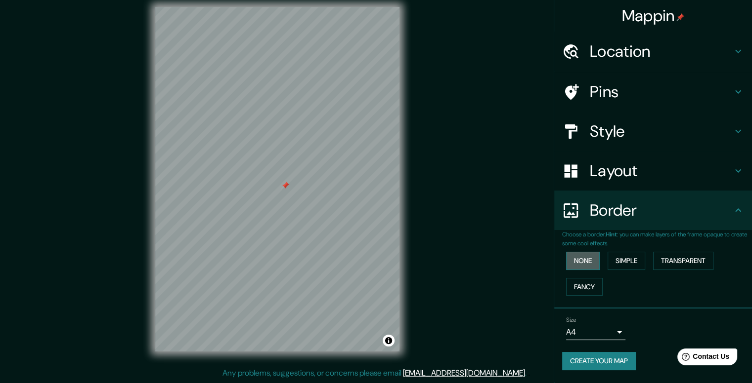
click at [584, 264] on button "None" at bounding box center [583, 261] width 34 height 18
click at [629, 263] on button "Simple" at bounding box center [626, 261] width 38 height 18
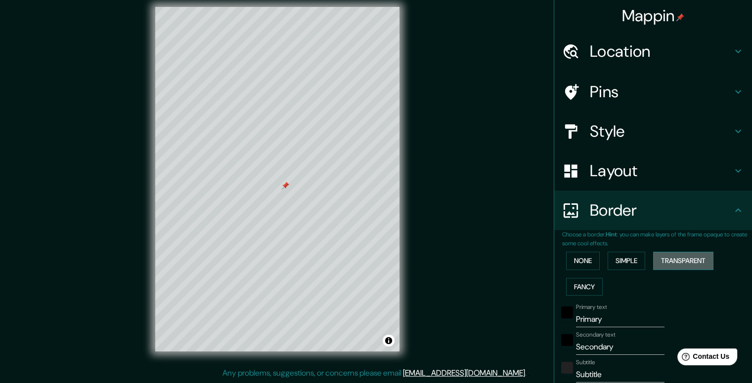
click at [667, 261] on button "Transparent" at bounding box center [683, 261] width 60 height 18
click at [578, 285] on button "Fancy" at bounding box center [584, 287] width 37 height 18
click at [683, 259] on button "Transparent" at bounding box center [683, 261] width 60 height 18
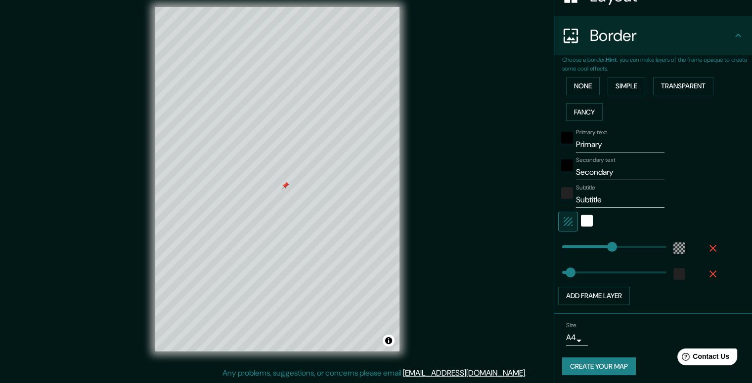
scroll to position [177, 0]
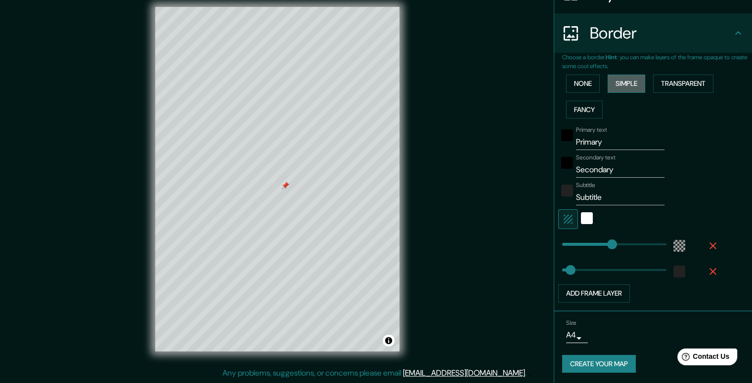
click at [617, 81] on button "Simple" at bounding box center [626, 84] width 38 height 18
click at [578, 80] on button "None" at bounding box center [583, 84] width 34 height 18
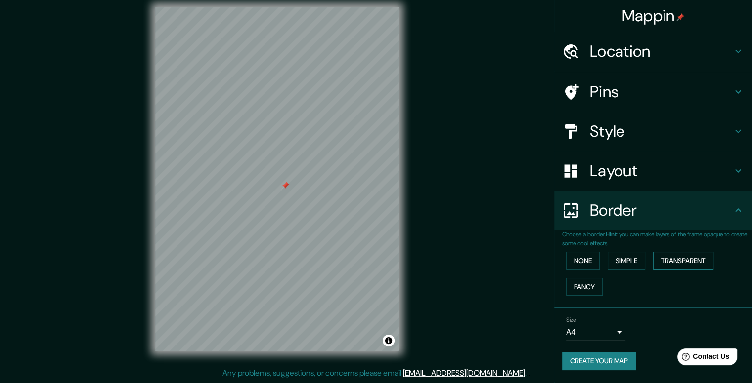
click at [682, 261] on button "Transparent" at bounding box center [683, 261] width 60 height 18
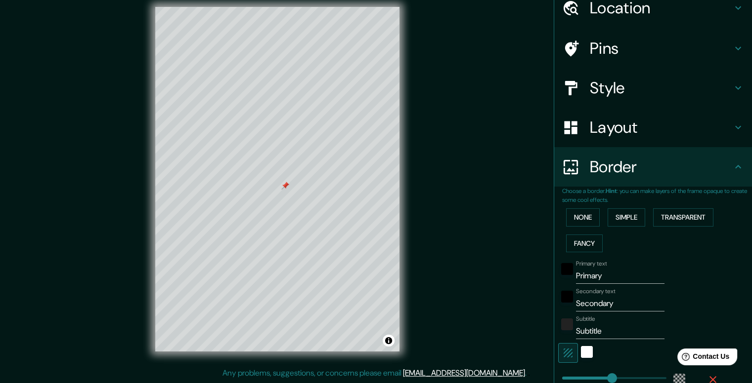
scroll to position [177, 0]
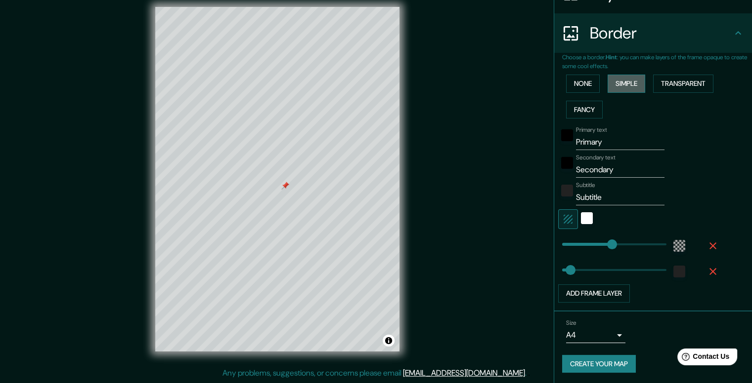
click at [617, 81] on button "Simple" at bounding box center [626, 84] width 38 height 18
click at [664, 89] on button "Transparent" at bounding box center [683, 84] width 60 height 18
type input "494"
drag, startPoint x: 607, startPoint y: 245, endPoint x: 666, endPoint y: 247, distance: 59.3
type input "40"
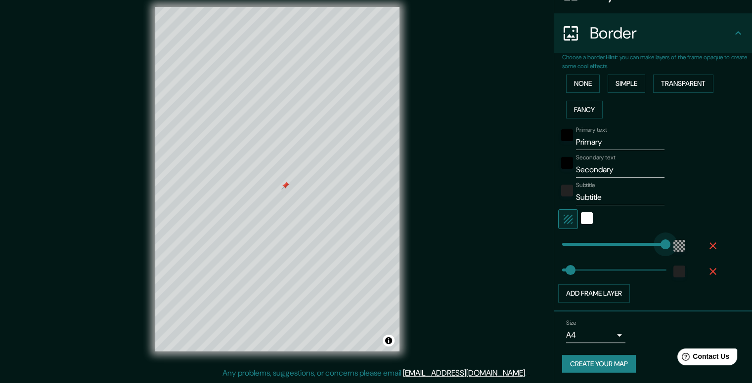
type input "442"
drag, startPoint x: 657, startPoint y: 244, endPoint x: 647, endPoint y: 243, distance: 9.9
type input "40"
type input "432"
type input "494"
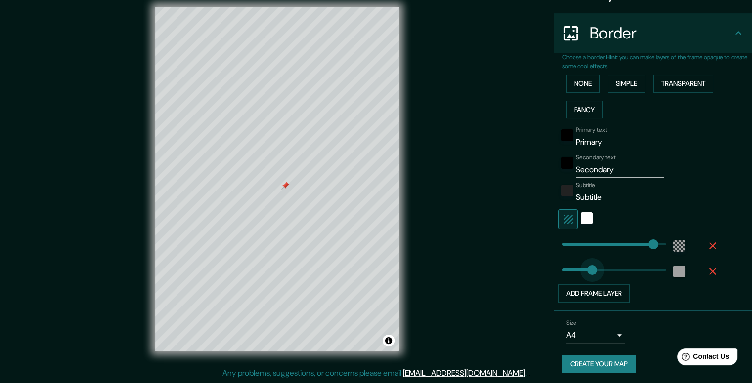
drag, startPoint x: 584, startPoint y: 268, endPoint x: 668, endPoint y: 271, distance: 84.1
type input "60"
drag, startPoint x: 657, startPoint y: 269, endPoint x: 567, endPoint y: 271, distance: 90.4
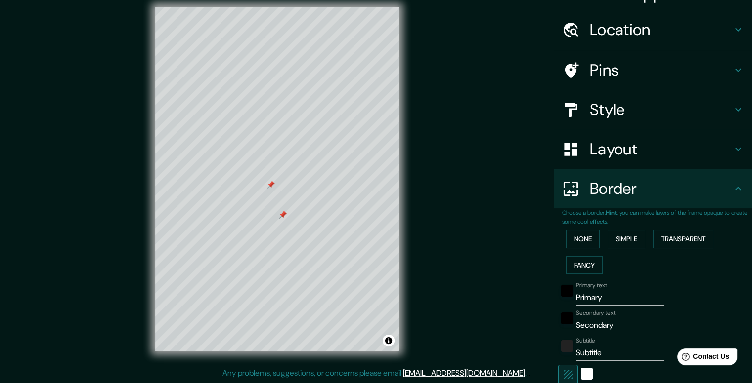
scroll to position [0, 0]
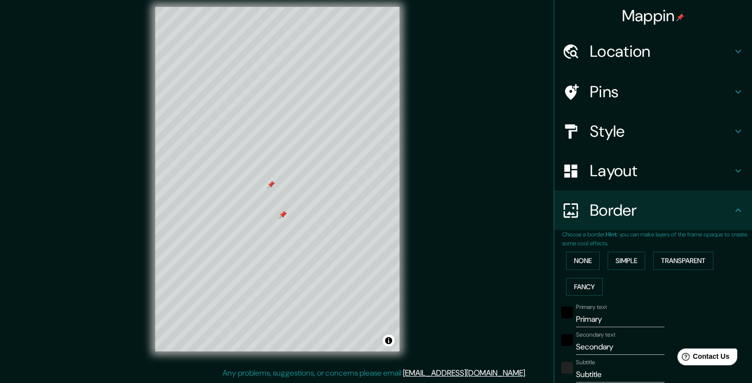
click at [674, 83] on h4 "Pins" at bounding box center [660, 92] width 142 height 20
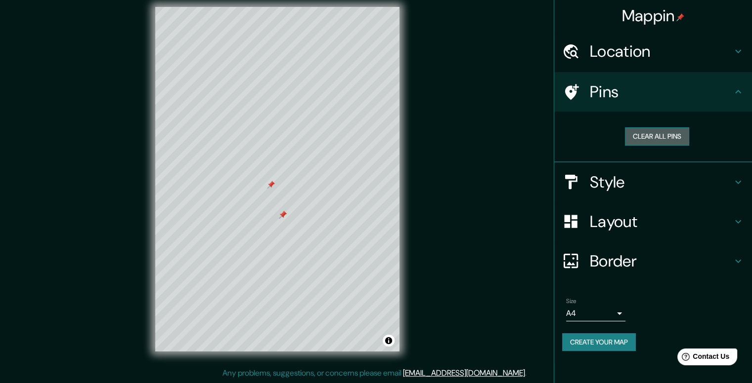
click at [666, 134] on button "Clear all pins" at bounding box center [657, 136] width 64 height 18
click at [710, 259] on h4 "Border" at bounding box center [660, 262] width 142 height 20
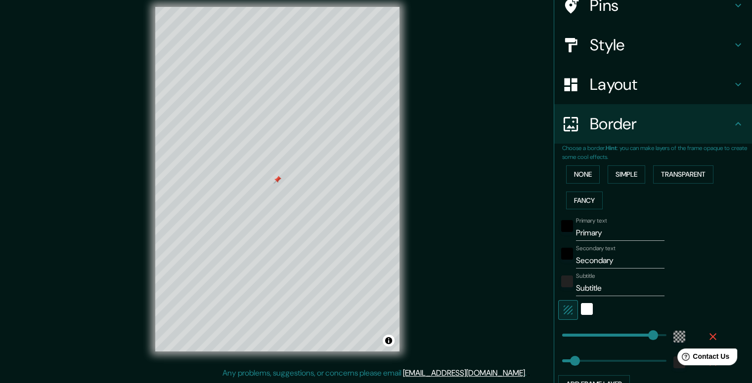
scroll to position [99, 0]
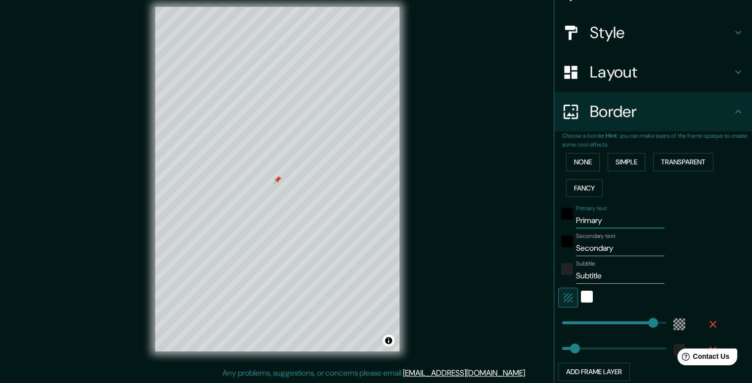
drag, startPoint x: 573, startPoint y: 222, endPoint x: 521, endPoint y: 222, distance: 51.4
click at [521, 222] on div "Mappin Location Calle Antonio Plaza, 06880 Ciudad de México, México Pins Style …" at bounding box center [376, 187] width 752 height 392
drag, startPoint x: 605, startPoint y: 220, endPoint x: 583, endPoint y: 218, distance: 22.3
click at [583, 218] on input "COLONIA ALGAR" at bounding box center [620, 221] width 88 height 16
click at [617, 220] on input "COL.ALGAR" at bounding box center [620, 221] width 88 height 16
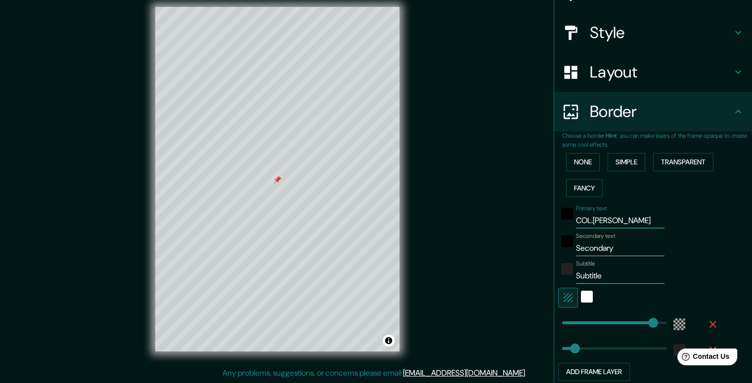
click at [587, 222] on input "COL.ALGARIN" at bounding box center [620, 221] width 88 height 16
type input "COL. ALGARIN"
click at [606, 252] on input "Secondary" at bounding box center [620, 249] width 88 height 16
paste input "Cuauhtémoc"
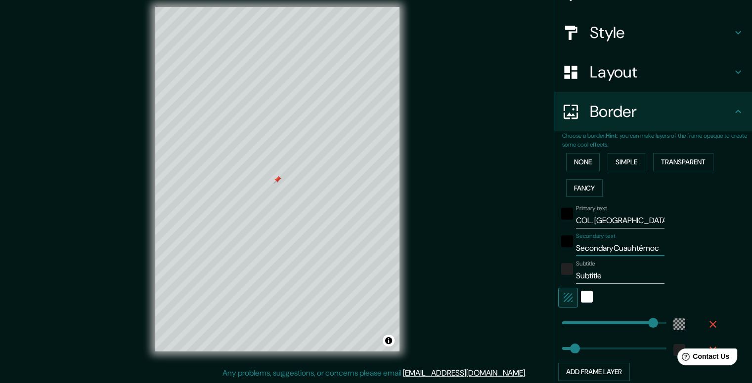
drag, startPoint x: 605, startPoint y: 247, endPoint x: 551, endPoint y: 250, distance: 53.9
click at [558, 250] on div "Secondary text SecondaryCuauhtémoc" at bounding box center [639, 245] width 162 height 24
drag, startPoint x: 640, startPoint y: 250, endPoint x: 539, endPoint y: 250, distance: 101.8
click at [539, 250] on div "Mappin Location Calle Antonio Plaza, 06880 Ciudad de México, México Pins Style …" at bounding box center [376, 187] width 752 height 392
drag, startPoint x: 602, startPoint y: 245, endPoint x: 477, endPoint y: 246, distance: 124.5
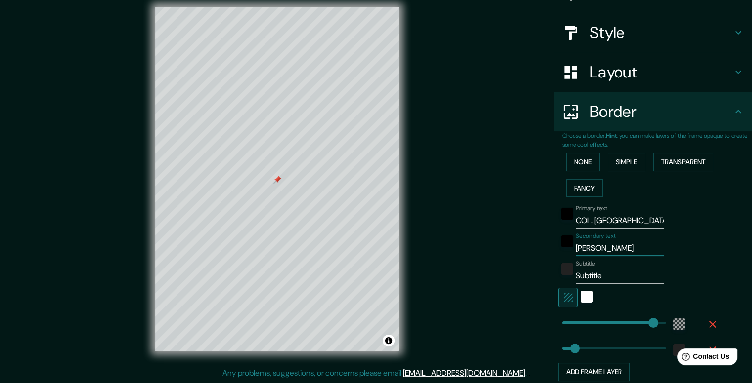
click at [478, 246] on div "Mappin Location Calle Antonio Plaza, 06880 Ciudad de México, México Pins Style …" at bounding box center [376, 187] width 752 height 392
type input "C"
type input "DEL. CUAUHTEMOC"
drag, startPoint x: 615, startPoint y: 275, endPoint x: 544, endPoint y: 277, distance: 71.2
click at [544, 277] on div "Mappin Location Calle Antonio Plaza, 06880 Ciudad de México, México Pins Style …" at bounding box center [376, 187] width 752 height 392
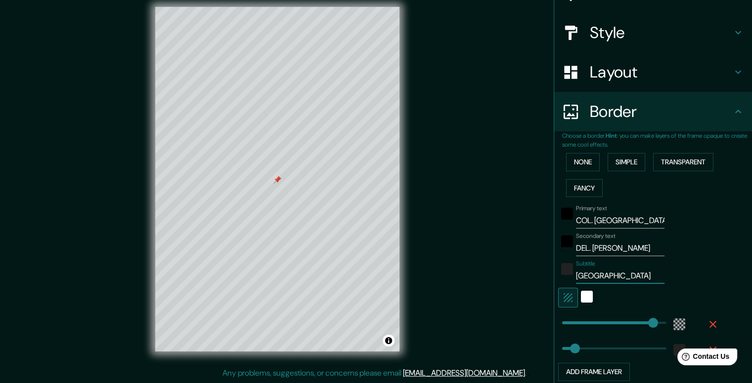
type input "CIUDAD DE MEXICO"
click at [691, 277] on div "Subtitle CIUDAD DE MEXICO" at bounding box center [639, 272] width 162 height 24
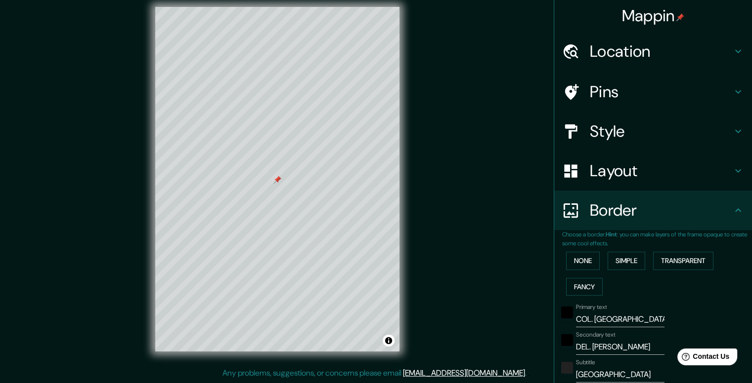
click at [732, 129] on icon at bounding box center [738, 132] width 12 height 12
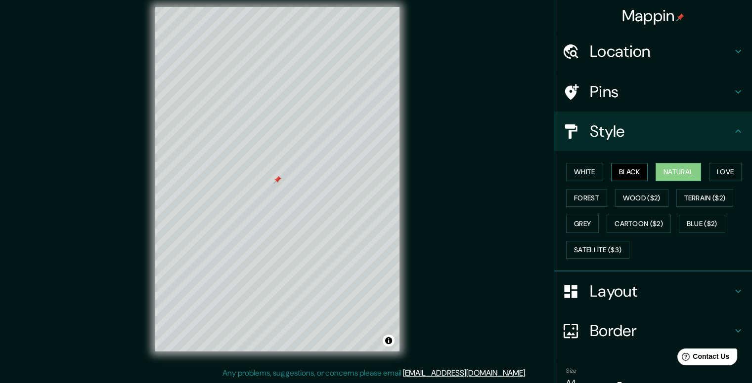
click at [627, 176] on button "Black" at bounding box center [629, 172] width 37 height 18
click at [583, 170] on button "White" at bounding box center [584, 172] width 37 height 18
click at [670, 170] on button "Natural" at bounding box center [677, 172] width 45 height 18
click at [576, 174] on button "White" at bounding box center [584, 172] width 37 height 18
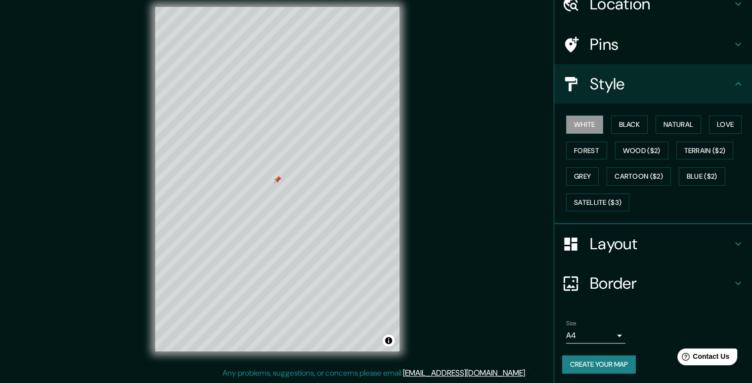
scroll to position [48, 0]
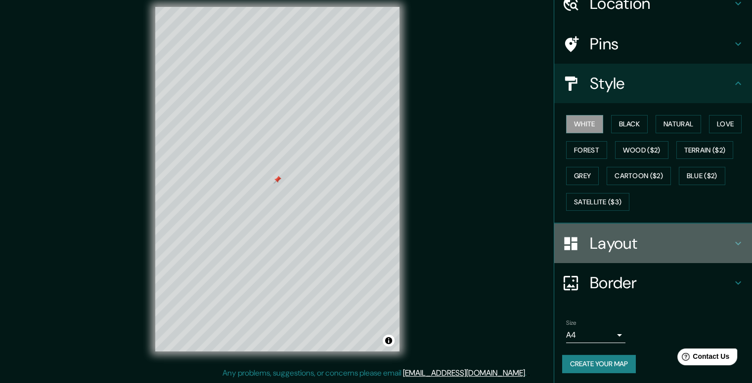
click at [732, 239] on icon at bounding box center [738, 244] width 12 height 12
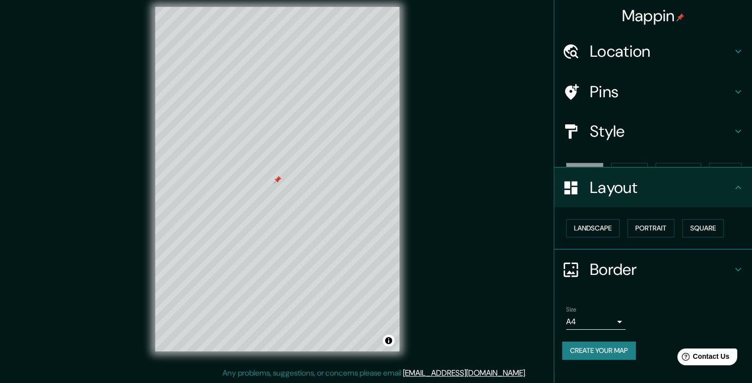
scroll to position [0, 0]
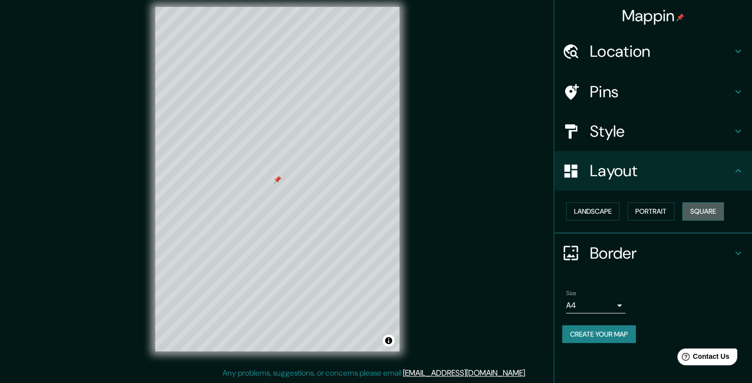
click at [712, 216] on button "Square" at bounding box center [703, 212] width 42 height 18
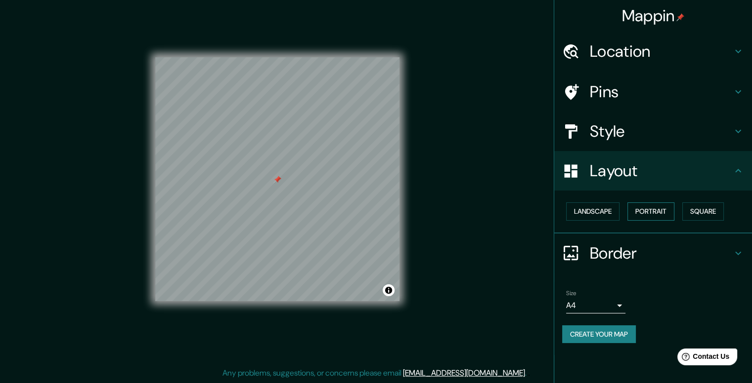
click at [669, 214] on button "Portrait" at bounding box center [650, 212] width 47 height 18
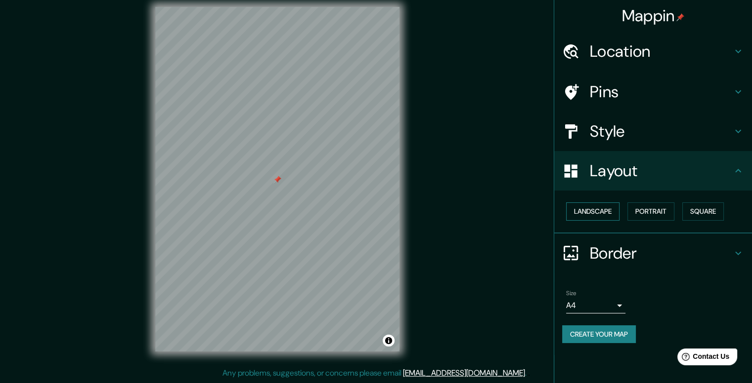
click at [603, 210] on button "Landscape" at bounding box center [592, 212] width 53 height 18
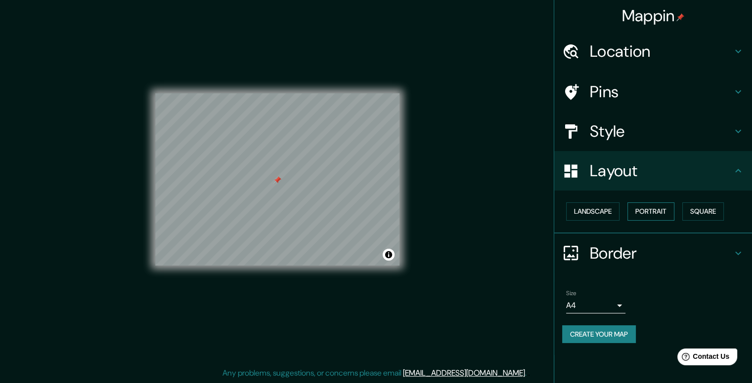
click at [659, 210] on button "Portrait" at bounding box center [650, 212] width 47 height 18
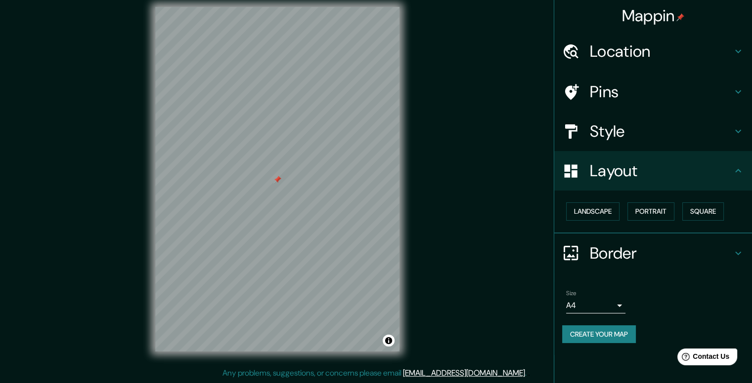
click at [678, 249] on h4 "Border" at bounding box center [660, 254] width 142 height 20
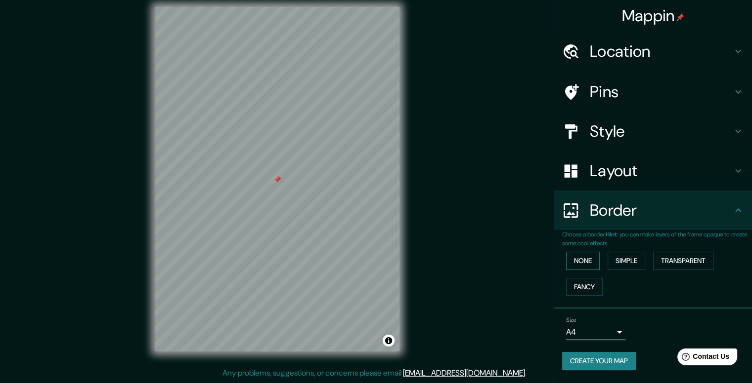
click at [590, 261] on button "None" at bounding box center [583, 261] width 34 height 18
click at [617, 261] on button "Simple" at bounding box center [626, 261] width 38 height 18
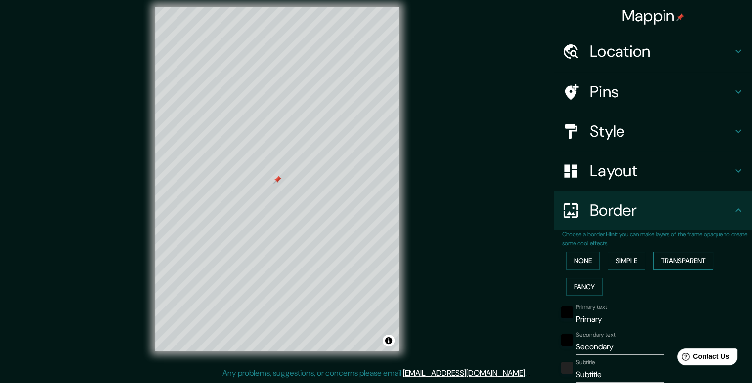
click at [662, 259] on button "Transparent" at bounding box center [683, 261] width 60 height 18
click at [583, 286] on button "Fancy" at bounding box center [584, 287] width 37 height 18
click at [671, 259] on button "Transparent" at bounding box center [683, 261] width 60 height 18
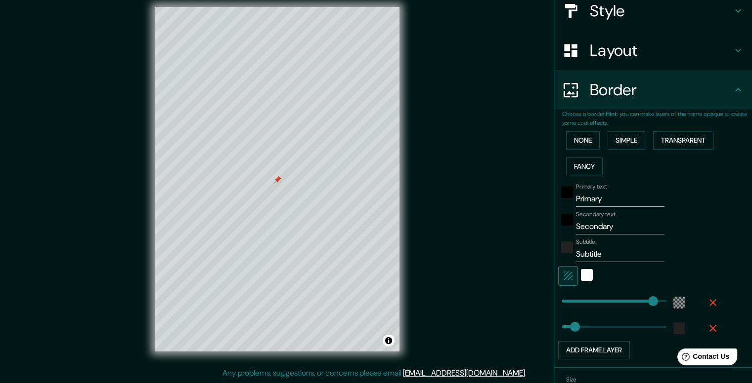
scroll to position [148, 0]
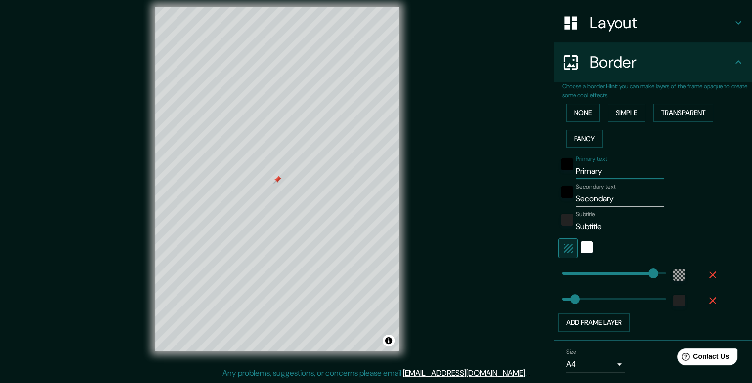
drag, startPoint x: 623, startPoint y: 171, endPoint x: 540, endPoint y: 169, distance: 83.0
click at [536, 173] on div "Mappin Location Calle Antonio Plaza, 06880 Ciudad de México, México Pins Style …" at bounding box center [376, 187] width 752 height 392
type input "COL. ALGARÍN"
drag, startPoint x: 627, startPoint y: 200, endPoint x: 514, endPoint y: 201, distance: 113.2
click at [514, 202] on div "Mappin Location Calle Antonio Plaza, 06880 Ciudad de México, México Pins Style …" at bounding box center [376, 187] width 752 height 392
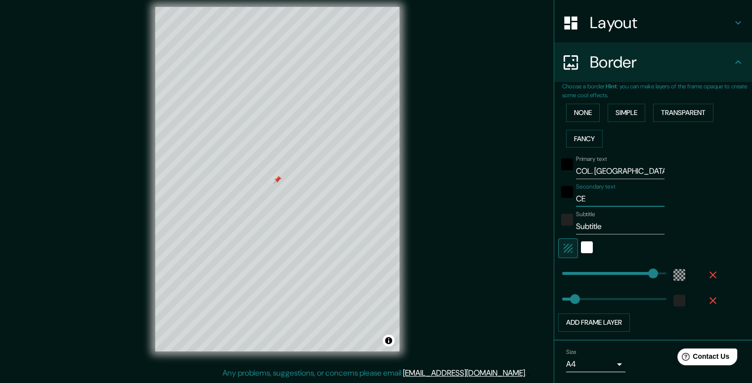
type input "C"
click at [590, 198] on input "DELEGACION CUAUHTEMOC" at bounding box center [620, 199] width 88 height 16
type input "DELEGACIÓN CUAUHTEMOC"
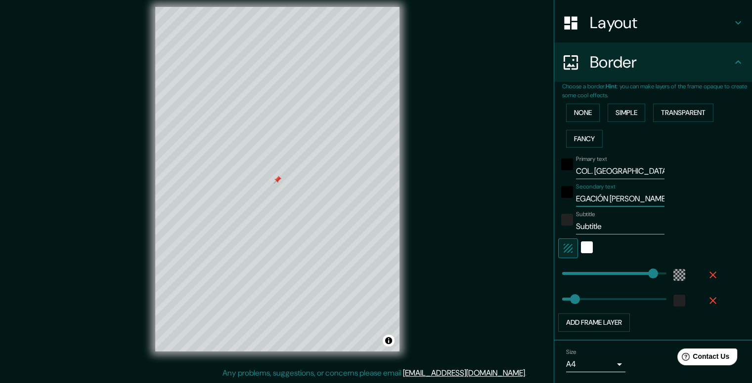
scroll to position [0, 0]
drag, startPoint x: 605, startPoint y: 226, endPoint x: 565, endPoint y: 227, distance: 39.5
click at [565, 228] on div "Subtitle Subtitle" at bounding box center [639, 223] width 162 height 24
type input "CIUDAD DE MÉXICO, MÉXICO."
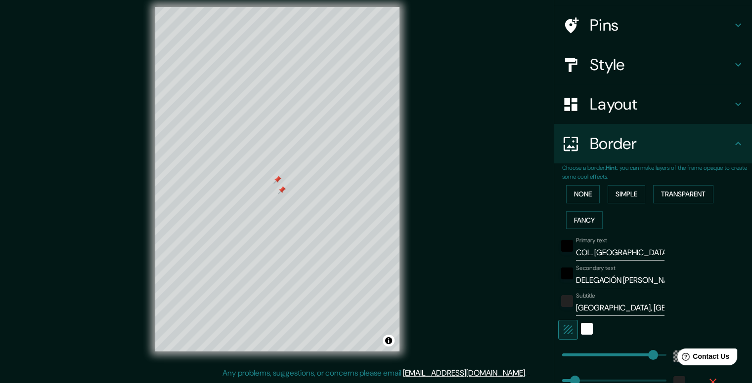
scroll to position [0, 0]
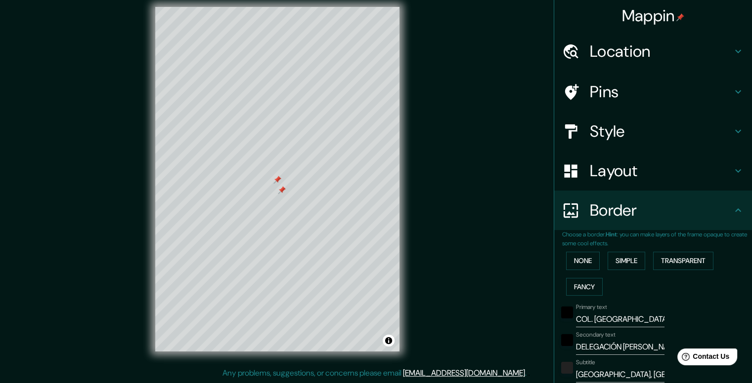
click at [708, 91] on h4 "Pins" at bounding box center [660, 92] width 142 height 20
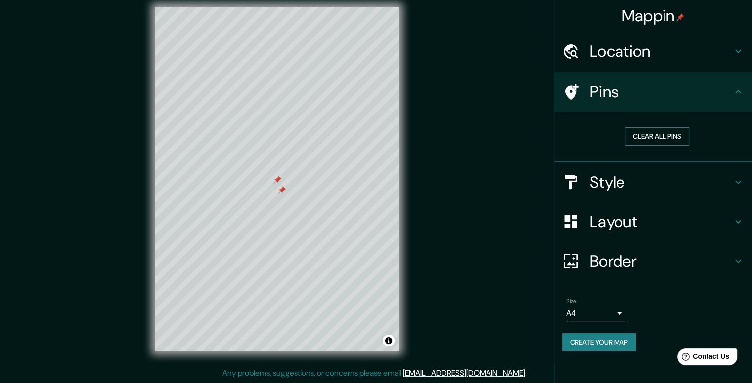
click at [670, 136] on button "Clear all pins" at bounding box center [657, 136] width 64 height 18
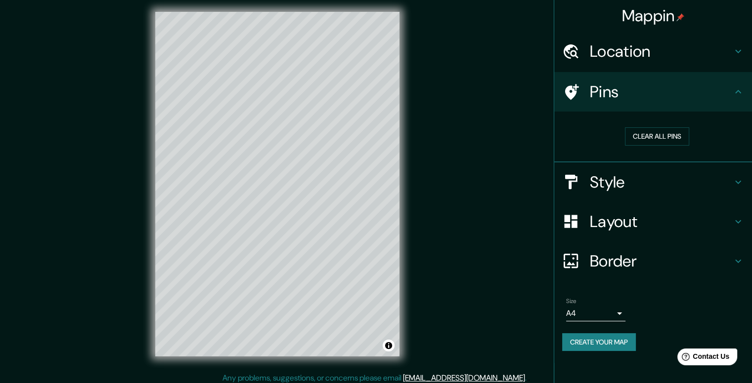
scroll to position [9, 0]
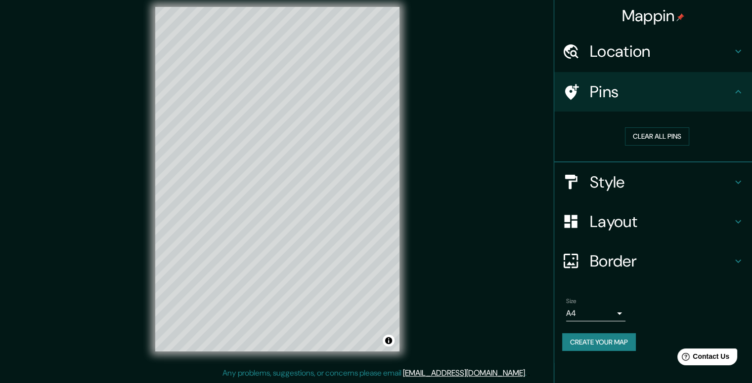
click at [621, 308] on body "Mappin Location Calle Antonio Plaza, 06880 Ciudad de México, México Pins Clear …" at bounding box center [376, 182] width 752 height 383
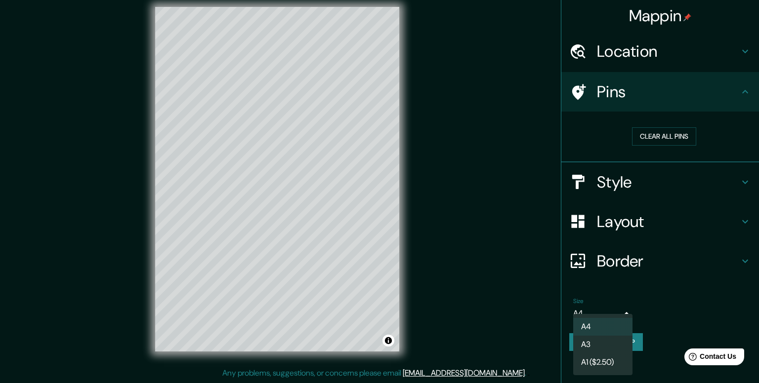
drag, startPoint x: 621, startPoint y: 308, endPoint x: 632, endPoint y: 308, distance: 10.9
click at [621, 308] on div at bounding box center [379, 191] width 759 height 383
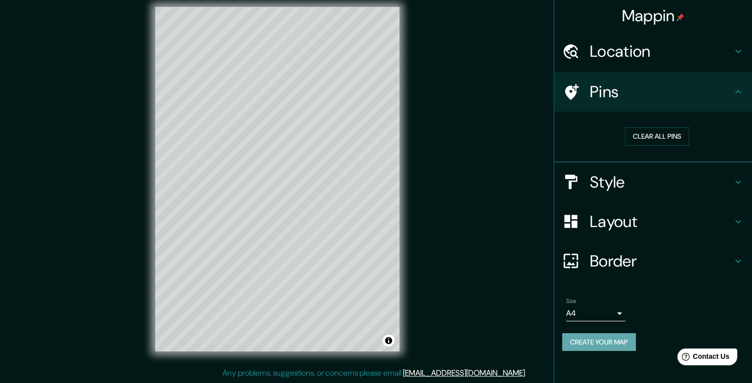
click at [613, 342] on button "Create your map" at bounding box center [599, 343] width 74 height 18
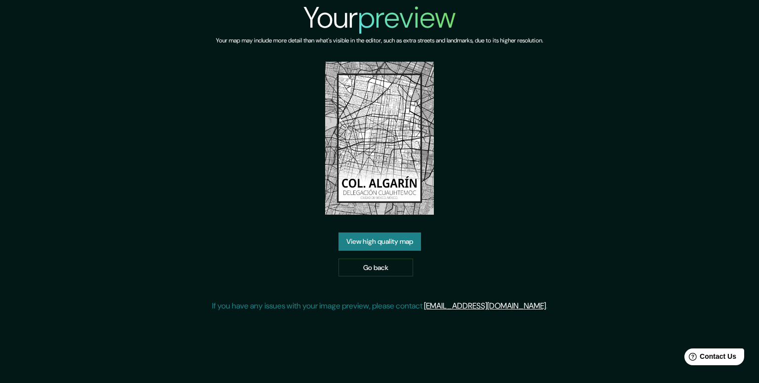
click at [402, 244] on link "View high quality map" at bounding box center [379, 242] width 83 height 18
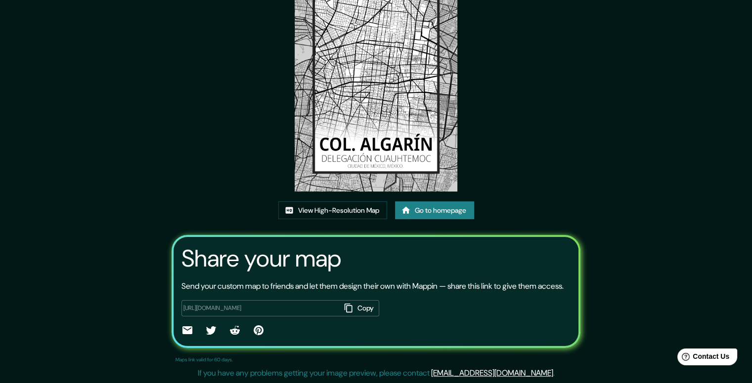
scroll to position [93, 0]
click at [352, 307] on button "Copy" at bounding box center [359, 308] width 39 height 16
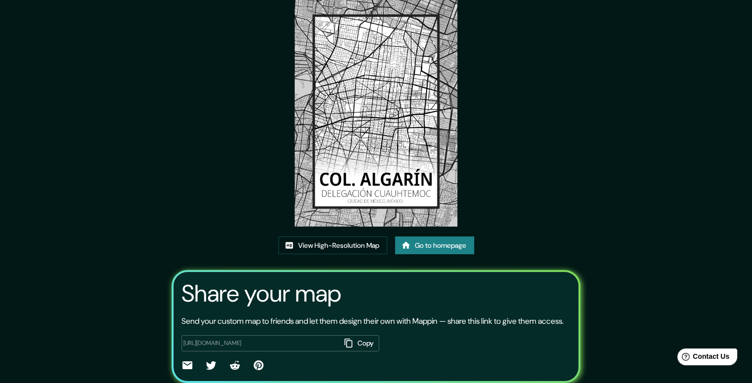
scroll to position [49, 0]
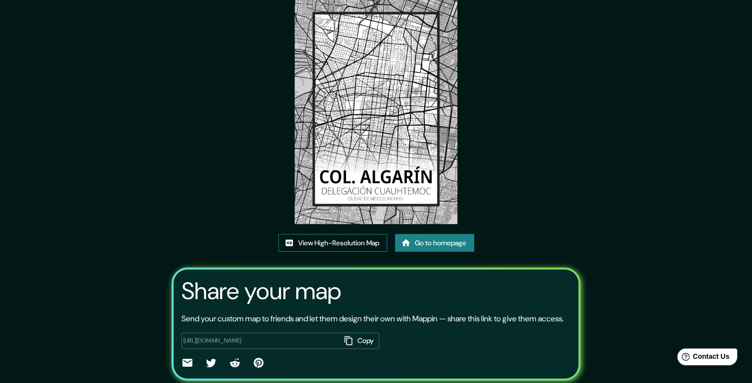
click at [369, 243] on link "View High-Resolution Map" at bounding box center [332, 243] width 109 height 18
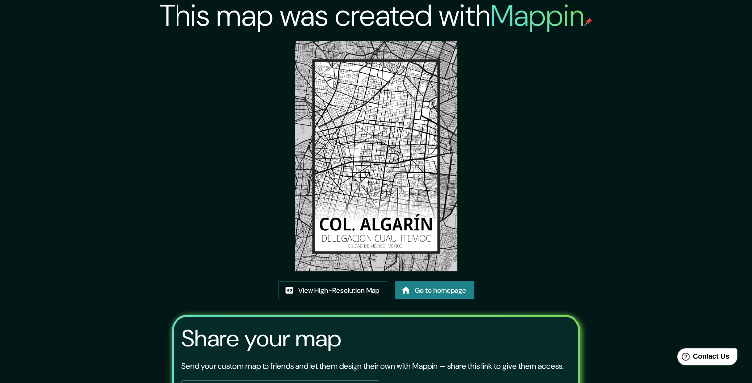
scroll to position [0, 0]
